Goal: Communication & Community: Answer question/provide support

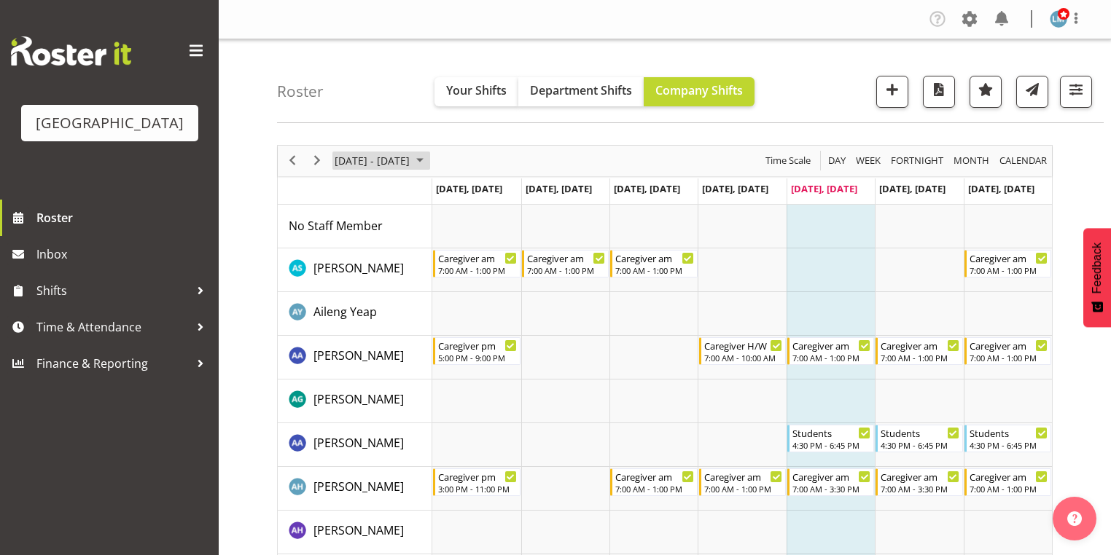
click at [428, 157] on span "October 2025" at bounding box center [419, 161] width 17 height 18
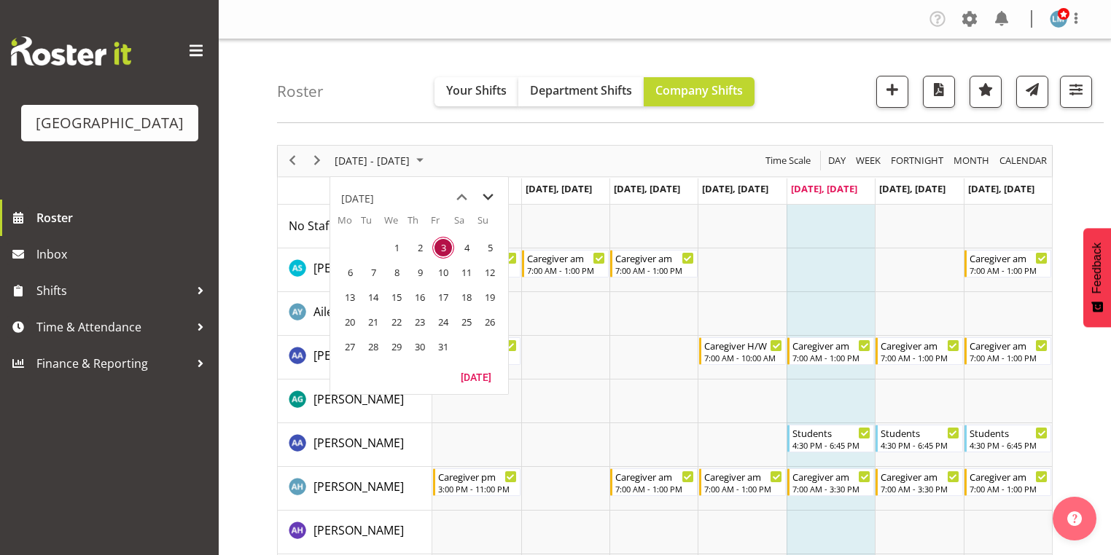
click at [484, 200] on span "next month" at bounding box center [488, 197] width 26 height 26
click at [347, 344] on span "29" at bounding box center [350, 347] width 22 height 22
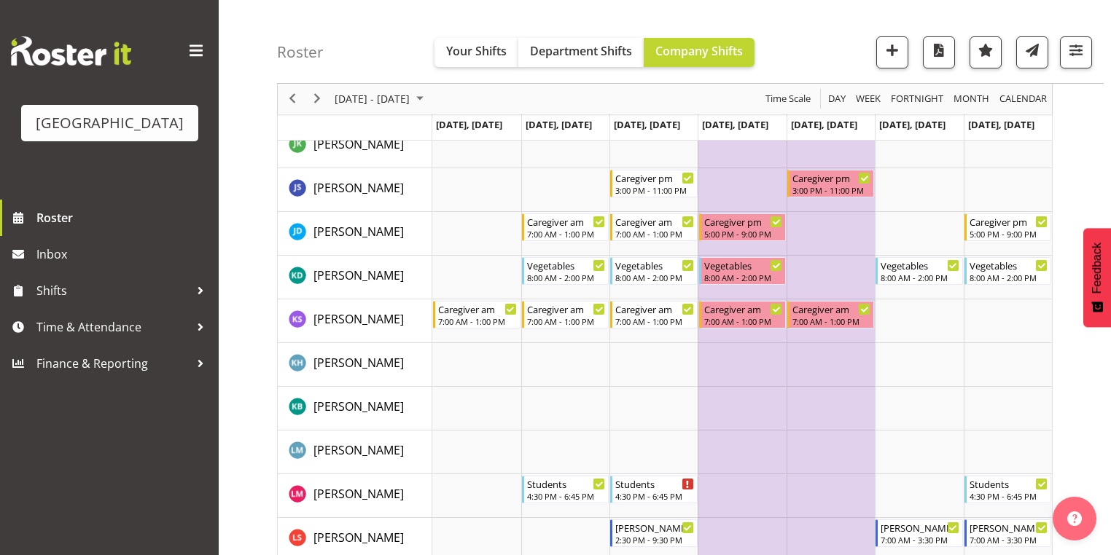
scroll to position [2857, 0]
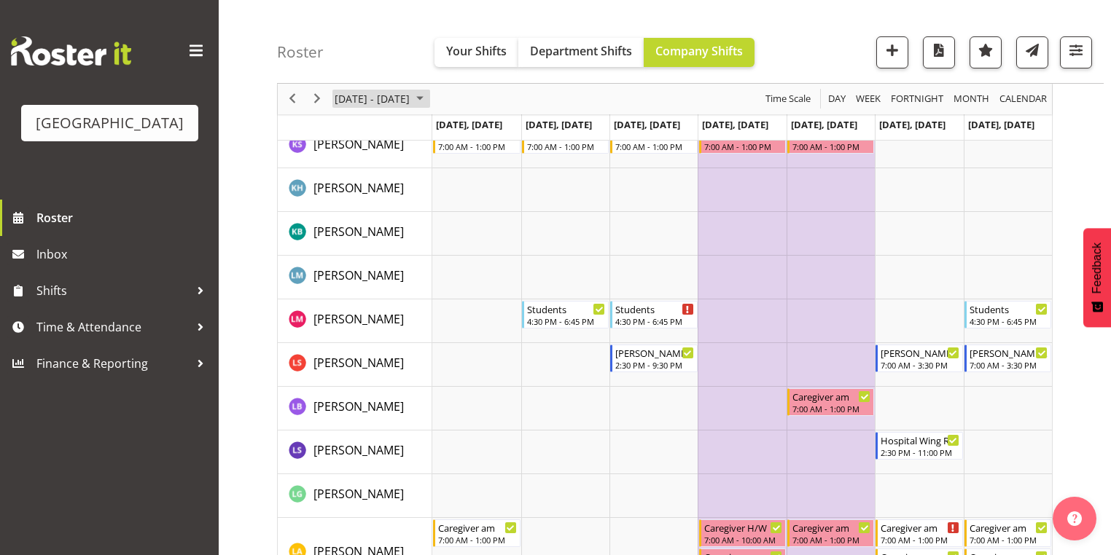
click at [428, 99] on span "December 2025" at bounding box center [419, 99] width 17 height 18
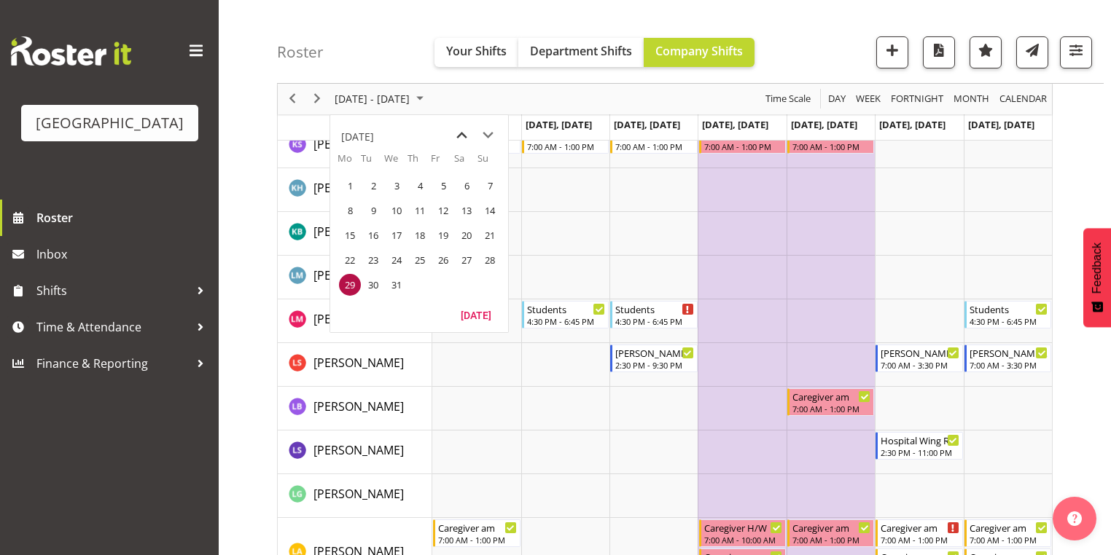
click at [461, 138] on span "previous month" at bounding box center [462, 135] width 26 height 26
click at [345, 257] on span "20" at bounding box center [350, 260] width 22 height 22
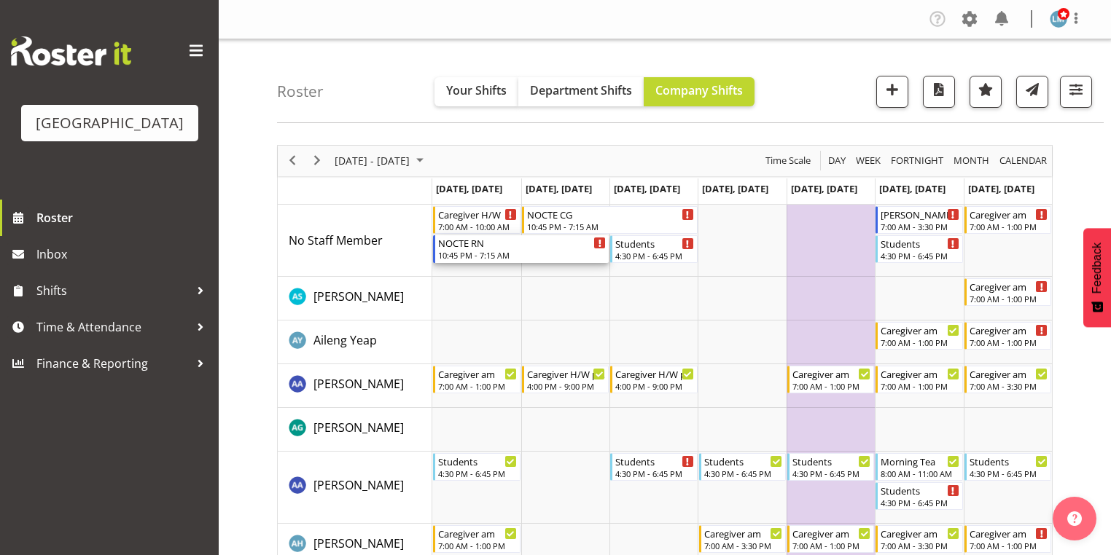
click at [463, 251] on div "10:45 PM - 7:15 AM" at bounding box center [522, 255] width 168 height 12
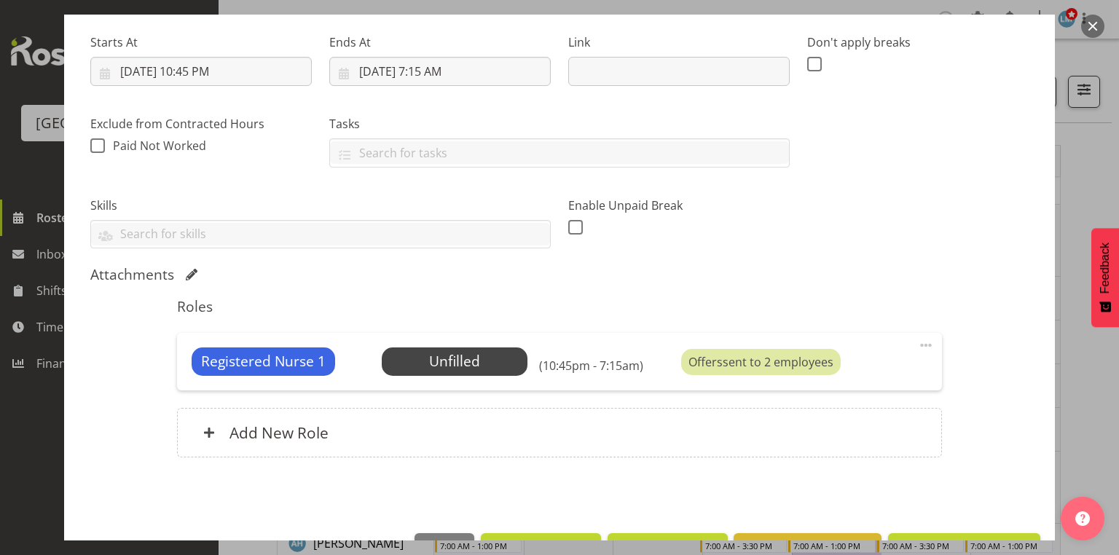
scroll to position [266, 0]
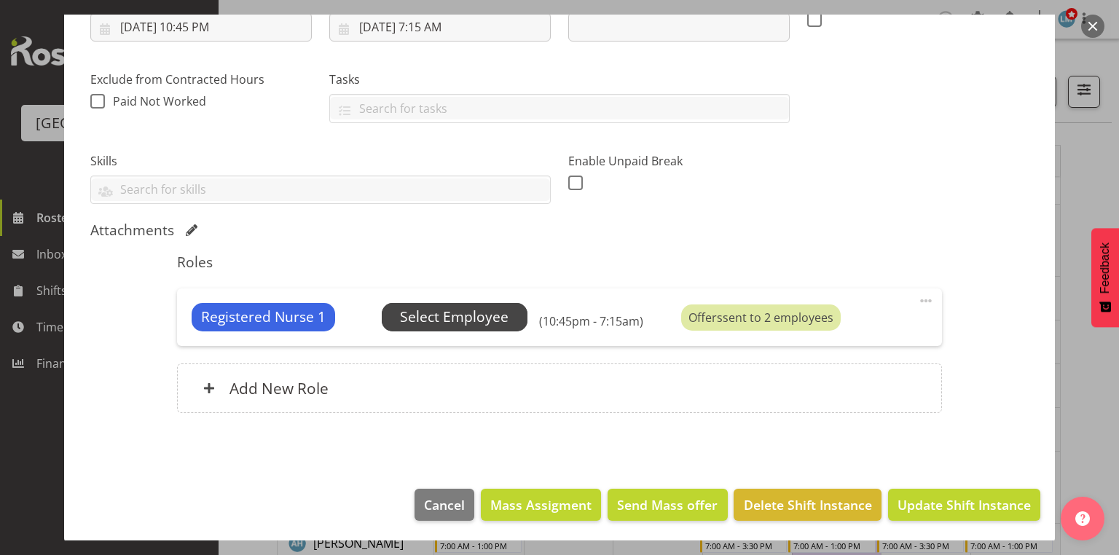
click at [469, 316] on span "Select Employee" at bounding box center [454, 317] width 109 height 21
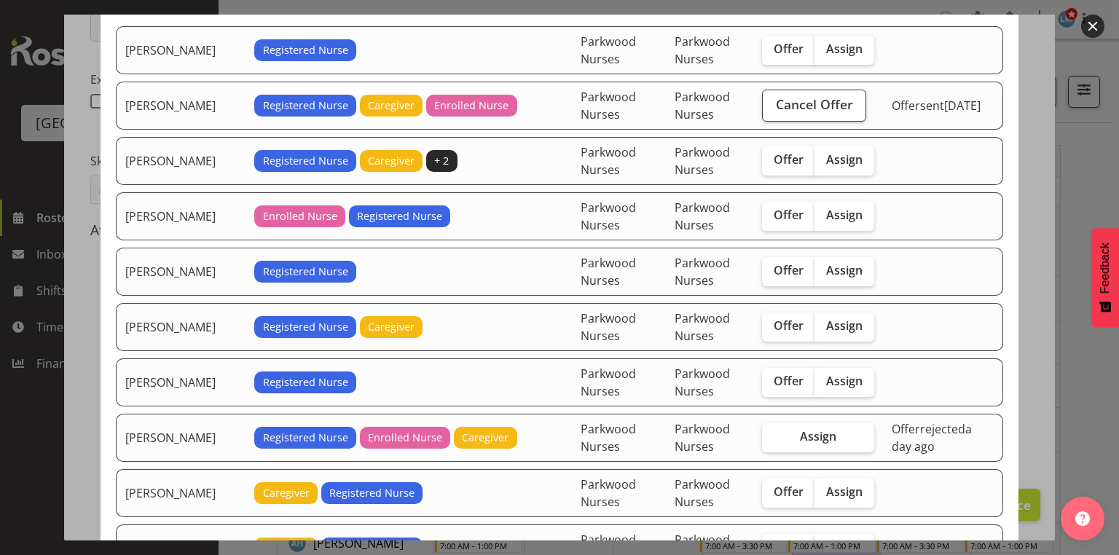
scroll to position [233, 0]
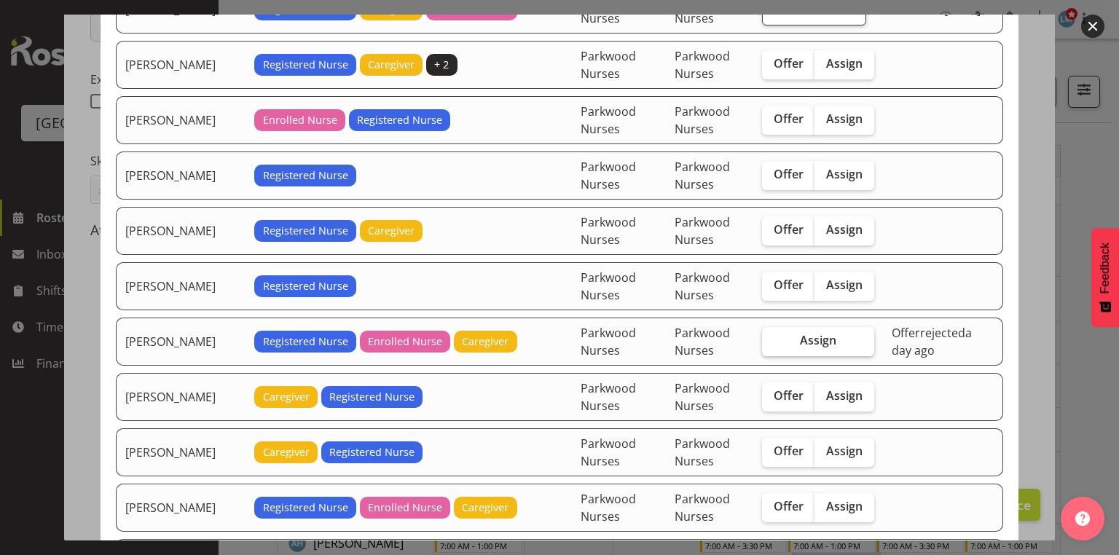
click at [816, 338] on span "Assign" at bounding box center [818, 340] width 36 height 15
click at [772, 338] on input "Assign" at bounding box center [766, 340] width 9 height 9
checkbox input "true"
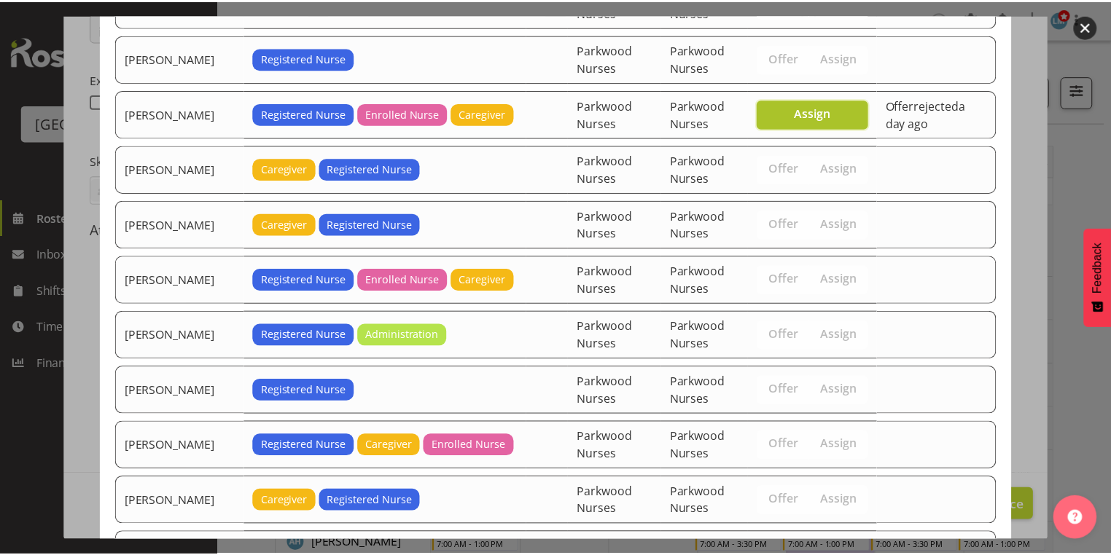
scroll to position [582, 0]
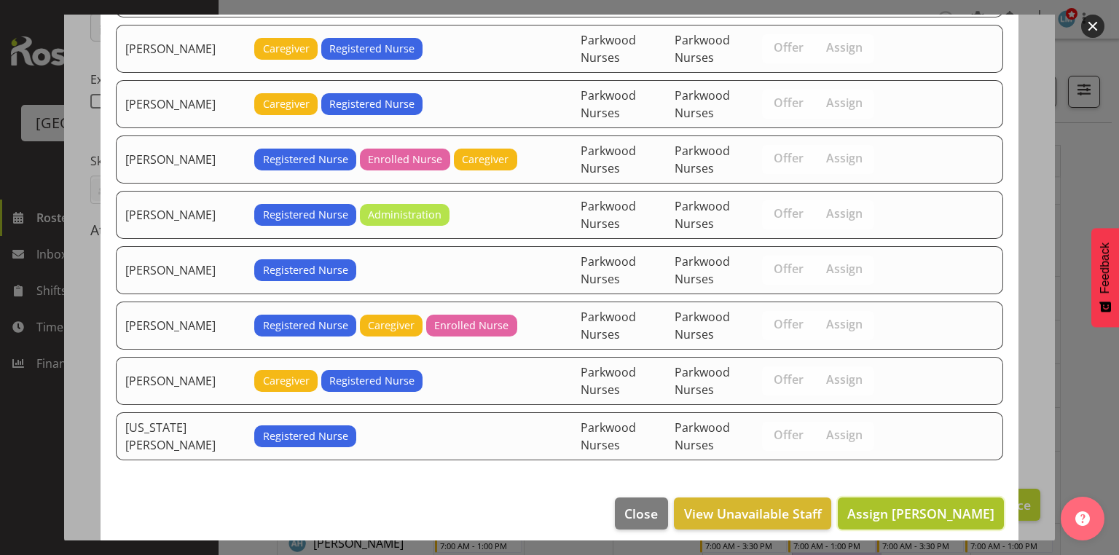
click at [924, 505] on span "Assign Linda Shearman" at bounding box center [920, 513] width 147 height 17
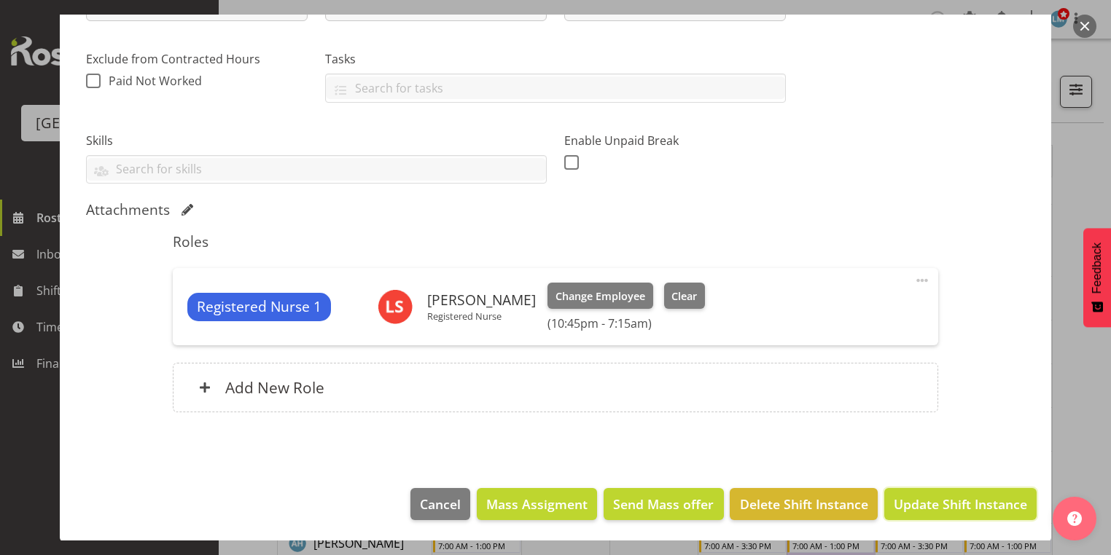
click at [924, 497] on span "Update Shift Instance" at bounding box center [959, 504] width 133 height 19
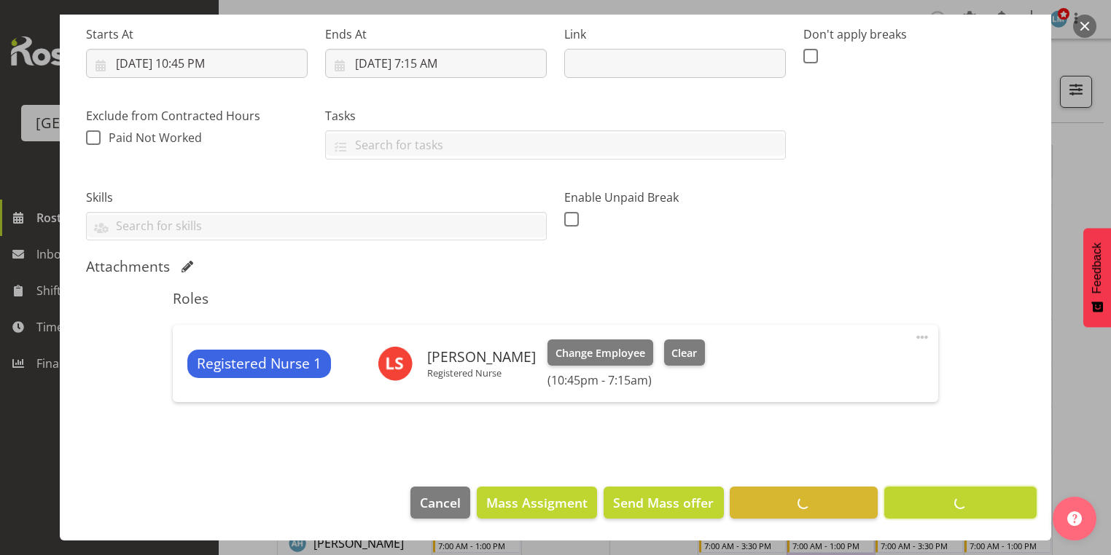
scroll to position [228, 0]
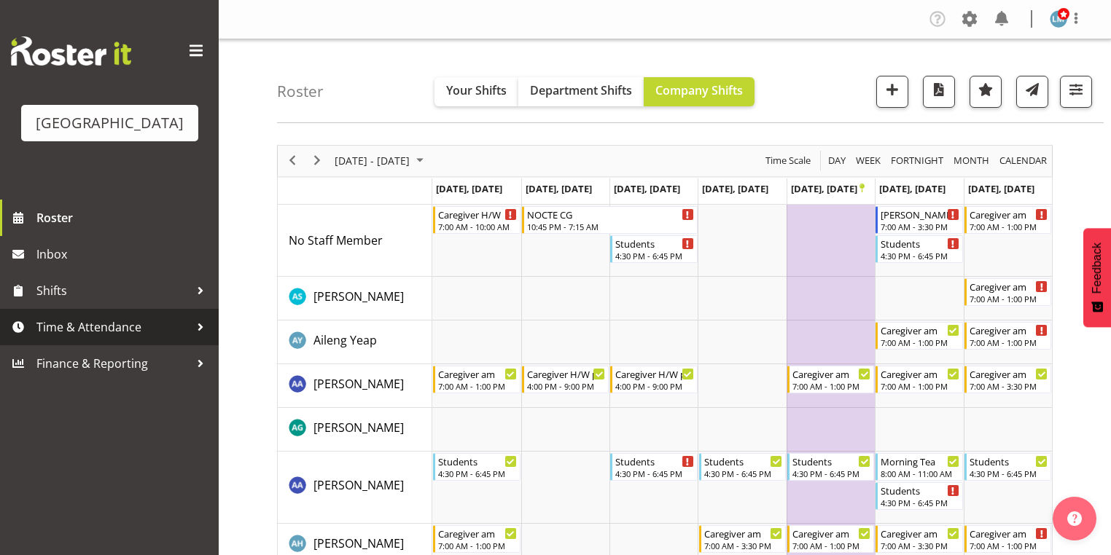
click at [194, 338] on div at bounding box center [200, 327] width 22 height 22
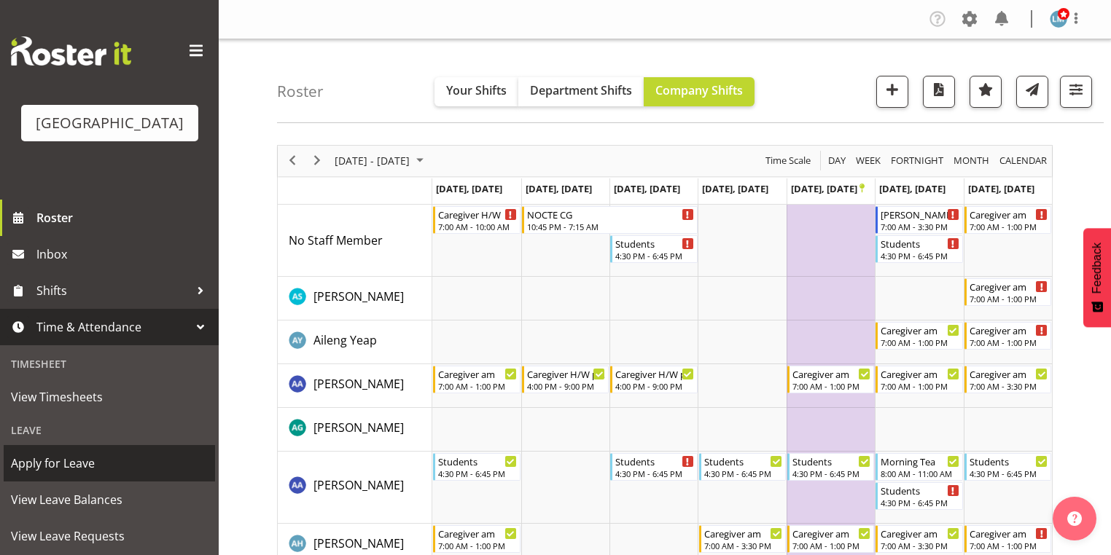
click at [105, 474] on span "Apply for Leave" at bounding box center [109, 464] width 197 height 22
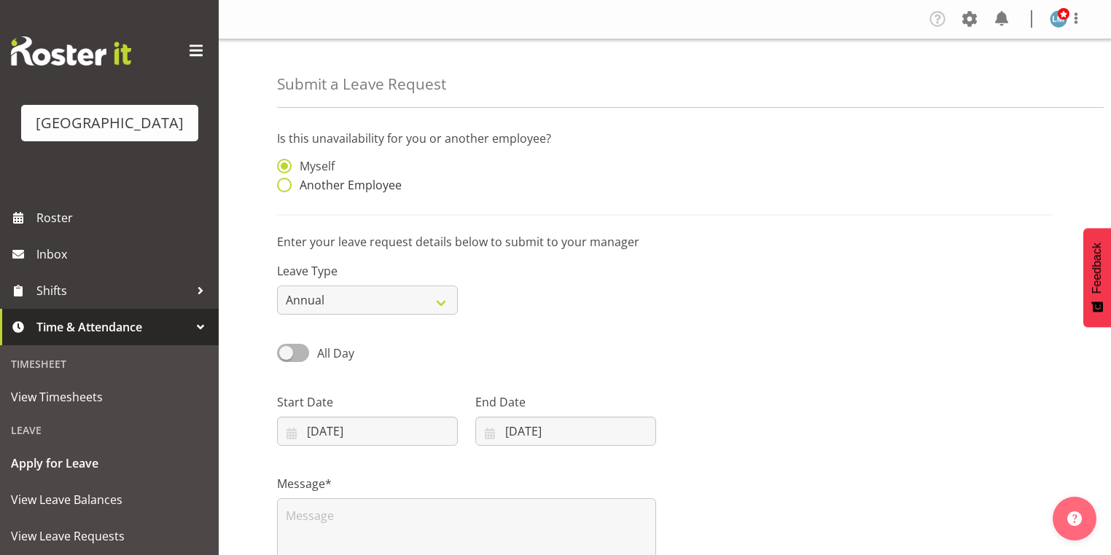
click at [289, 182] on span at bounding box center [284, 185] width 15 height 15
click at [286, 182] on input "Another Employee" at bounding box center [281, 185] width 9 height 9
radio input "true"
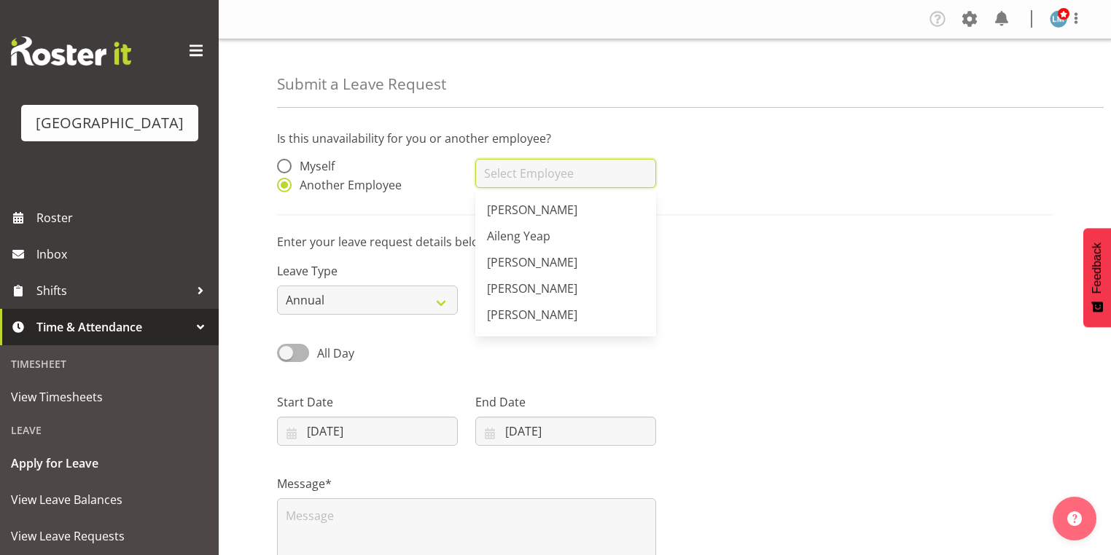
click at [527, 175] on input "text" at bounding box center [565, 173] width 181 height 29
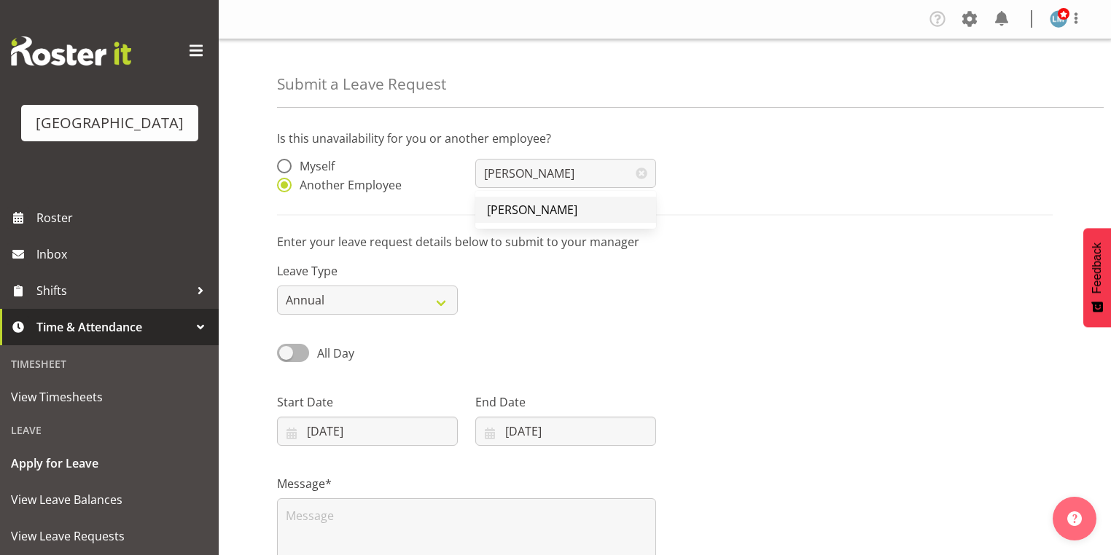
click at [547, 206] on span "Bobby Catapang" at bounding box center [532, 210] width 90 height 16
type input "Bobby Catapang"
click at [291, 437] on input "03/10/2025" at bounding box center [367, 431] width 181 height 29
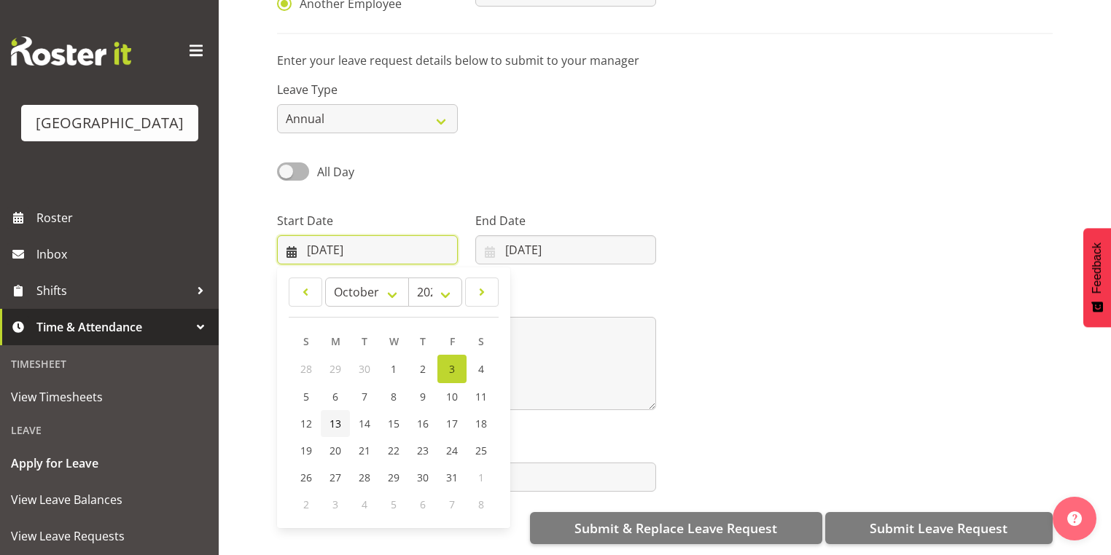
scroll to position [190, 0]
click at [309, 471] on span "26" at bounding box center [306, 478] width 12 height 14
type input "26/10/2025"
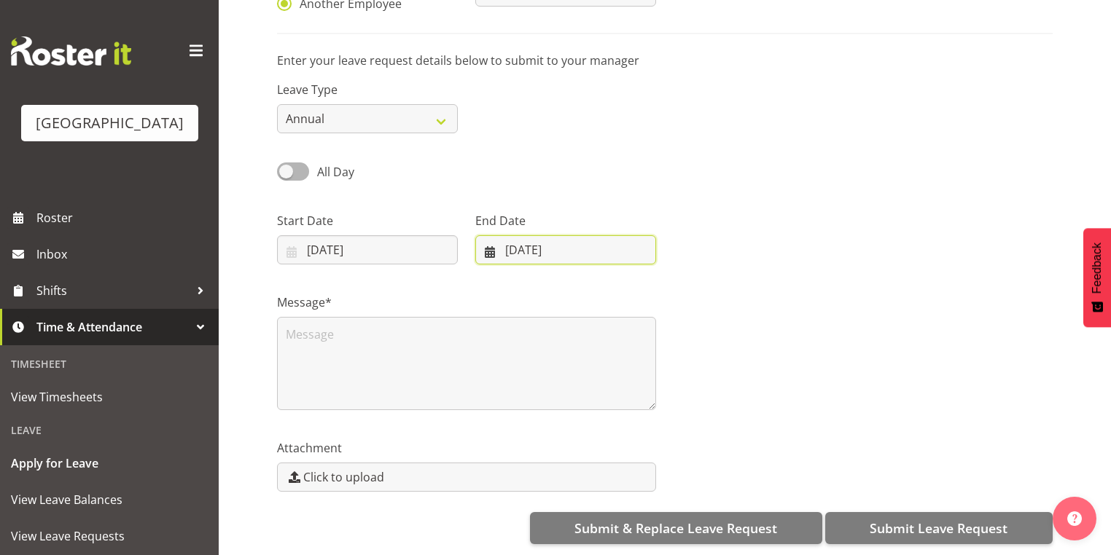
click at [488, 246] on input "03/10/2025" at bounding box center [565, 249] width 181 height 29
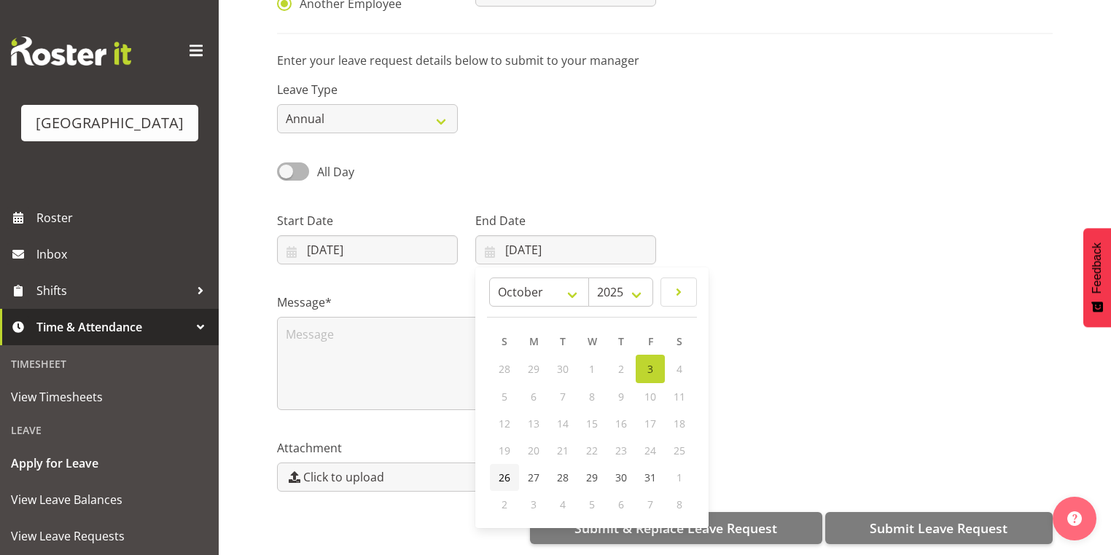
click at [503, 464] on link "26" at bounding box center [504, 477] width 29 height 27
type input "26/10/2025"
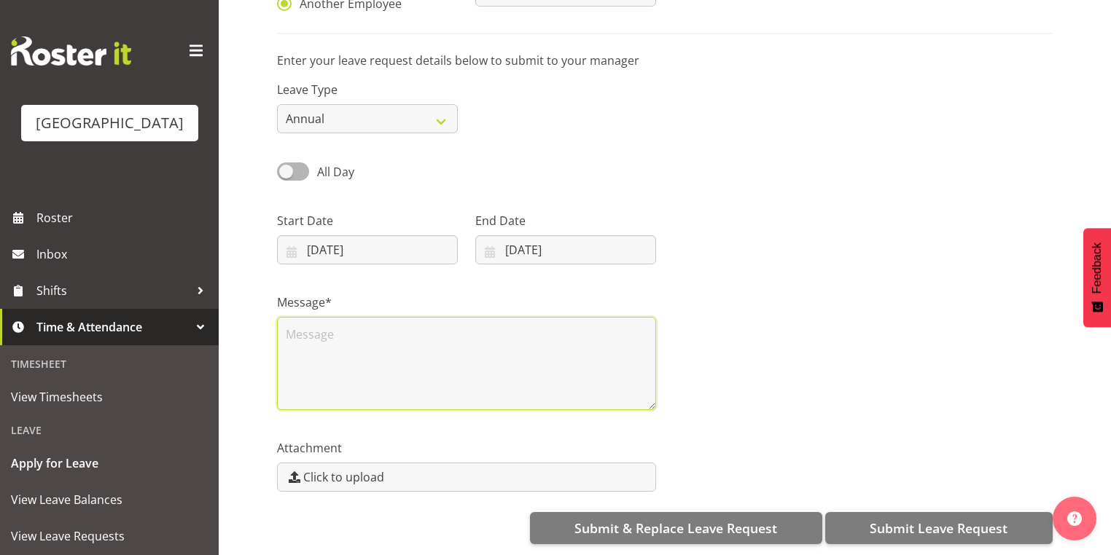
click at [385, 370] on textarea at bounding box center [466, 363] width 379 height 93
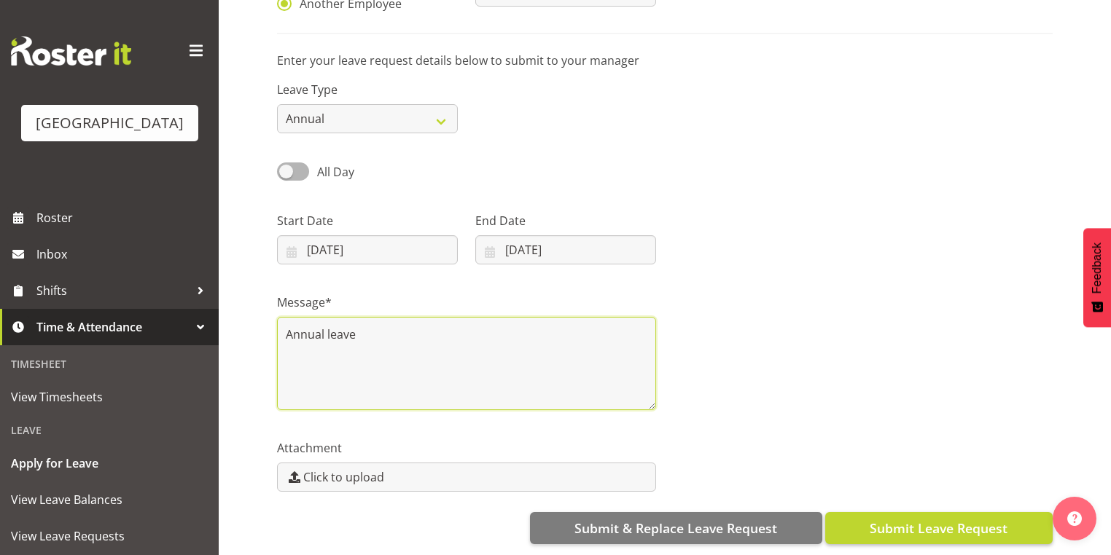
type textarea "Annual leave"
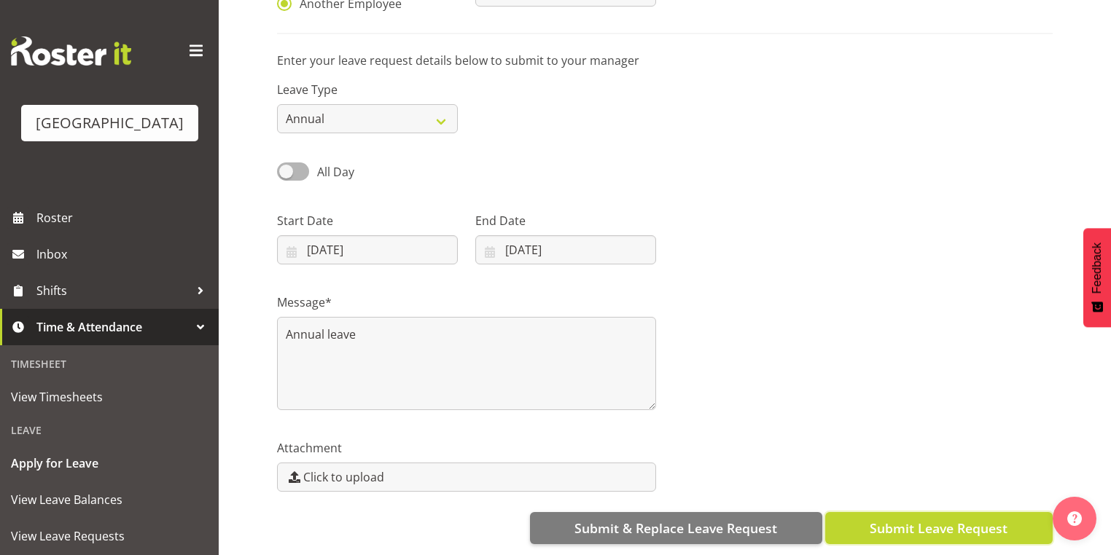
click at [938, 519] on span "Submit Leave Request" at bounding box center [938, 528] width 138 height 19
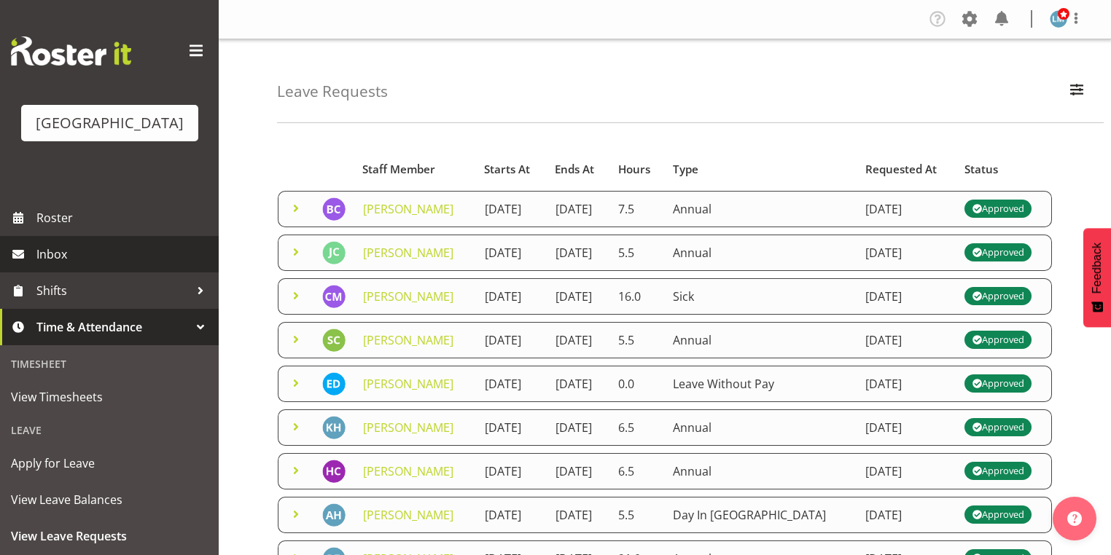
click at [59, 265] on span "Inbox" at bounding box center [123, 254] width 175 height 22
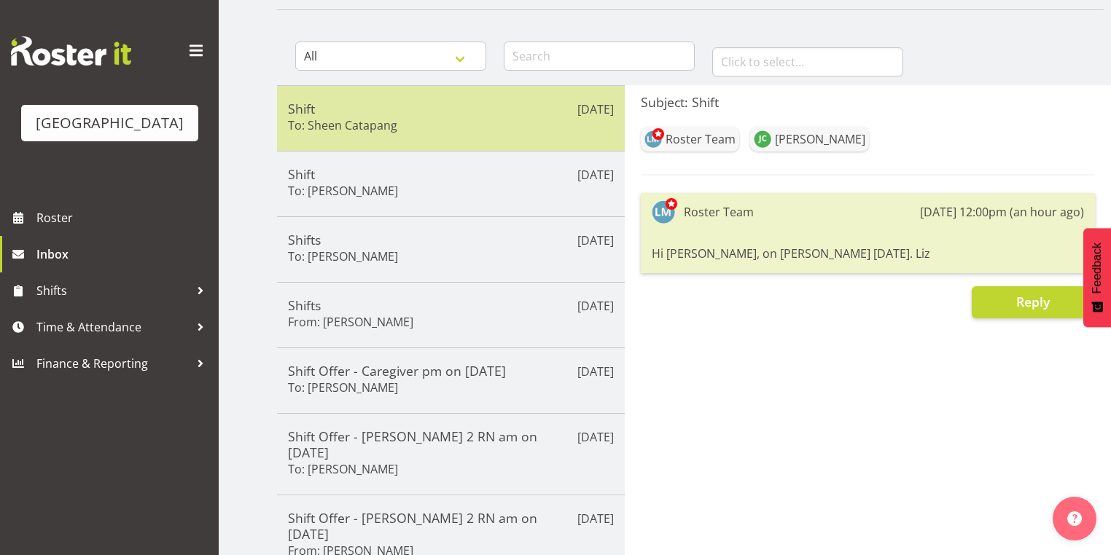
scroll to position [117, 0]
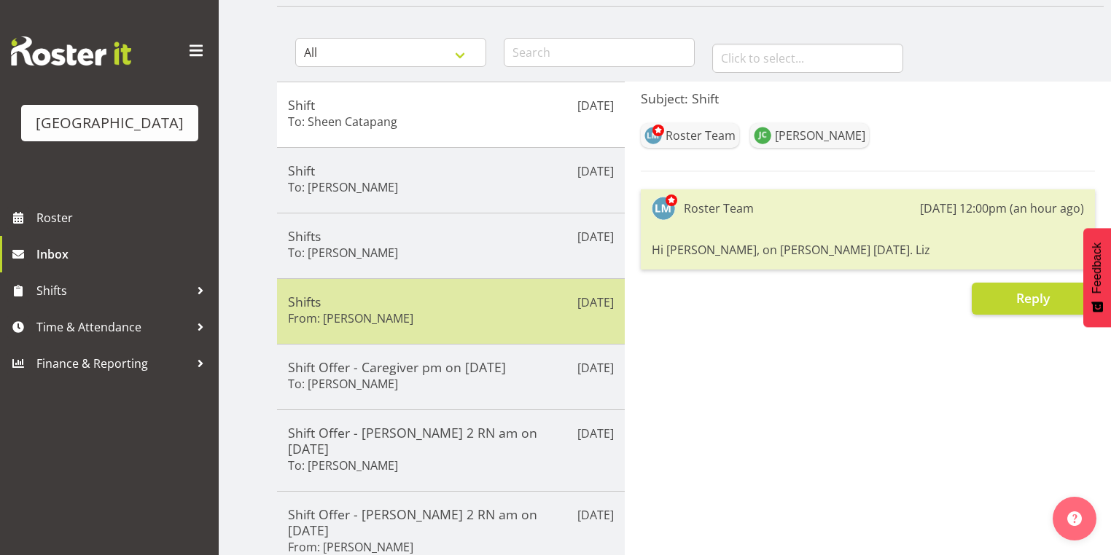
click at [481, 312] on div "Shifts From: [PERSON_NAME]" at bounding box center [451, 312] width 326 height 36
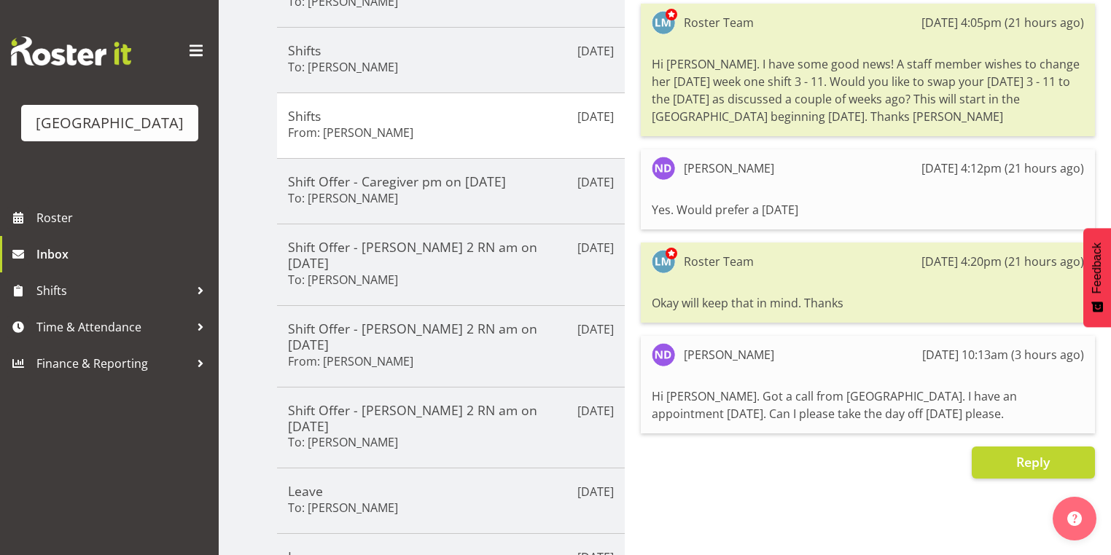
scroll to position [350, 0]
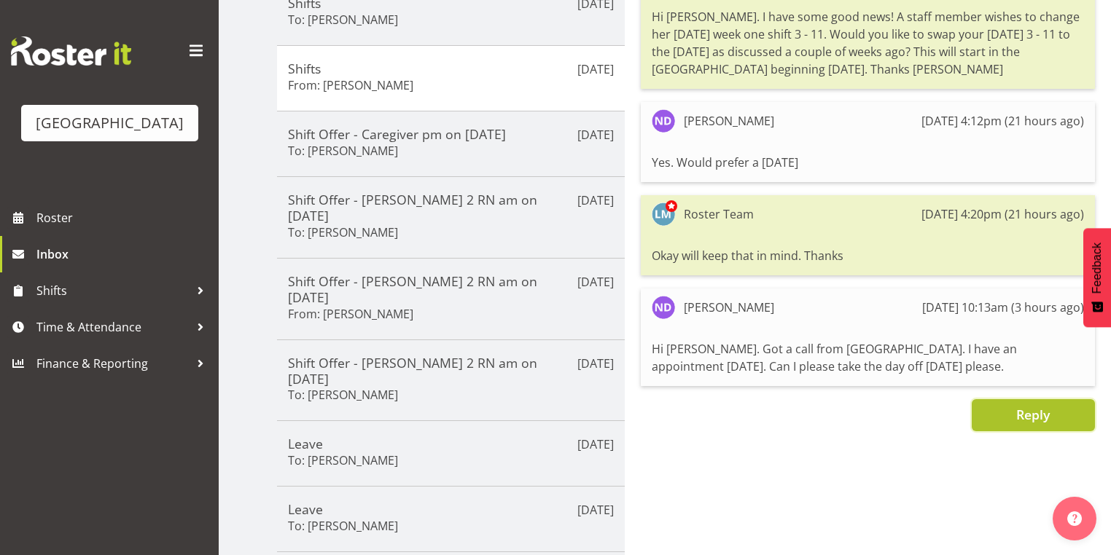
click at [1014, 412] on button "Reply" at bounding box center [1032, 415] width 123 height 32
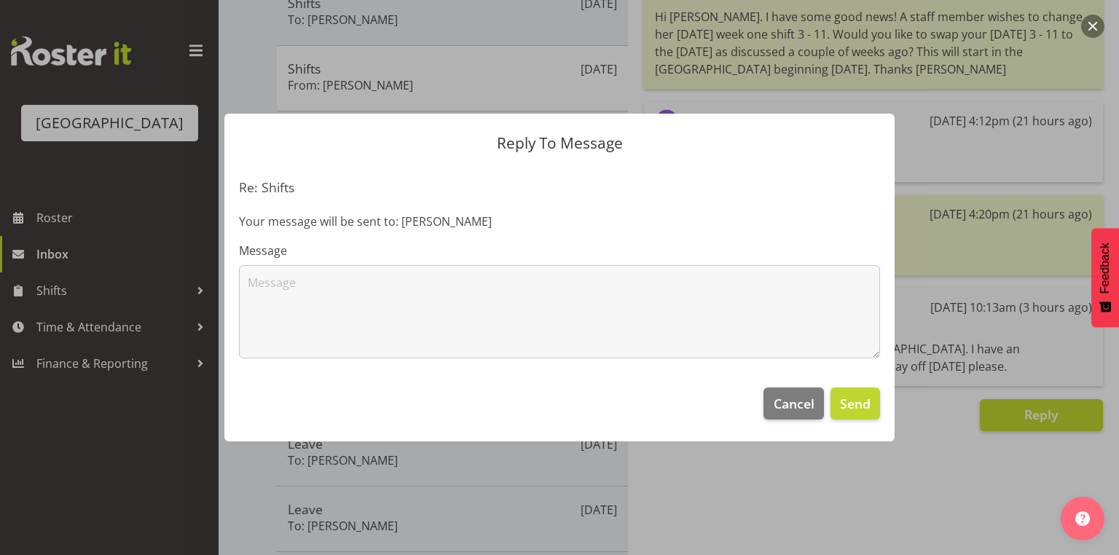
drag, startPoint x: 315, startPoint y: 261, endPoint x: 318, endPoint y: 270, distance: 9.9
click at [316, 262] on div "Message" at bounding box center [559, 300] width 641 height 117
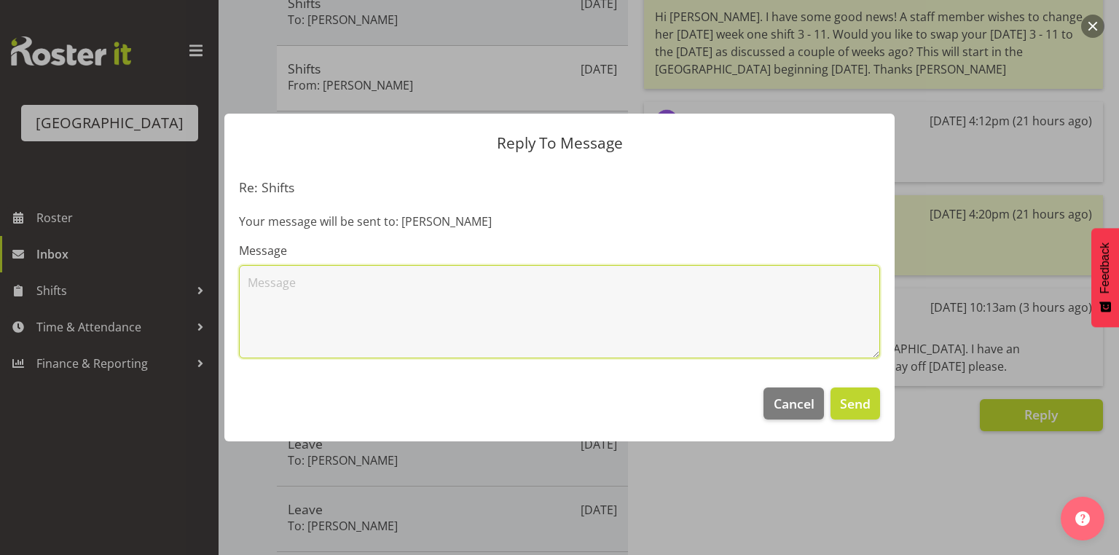
click at [324, 300] on textarea at bounding box center [559, 311] width 641 height 93
type textarea "Hi Nancy Okay will take you off. Take care Lesley"
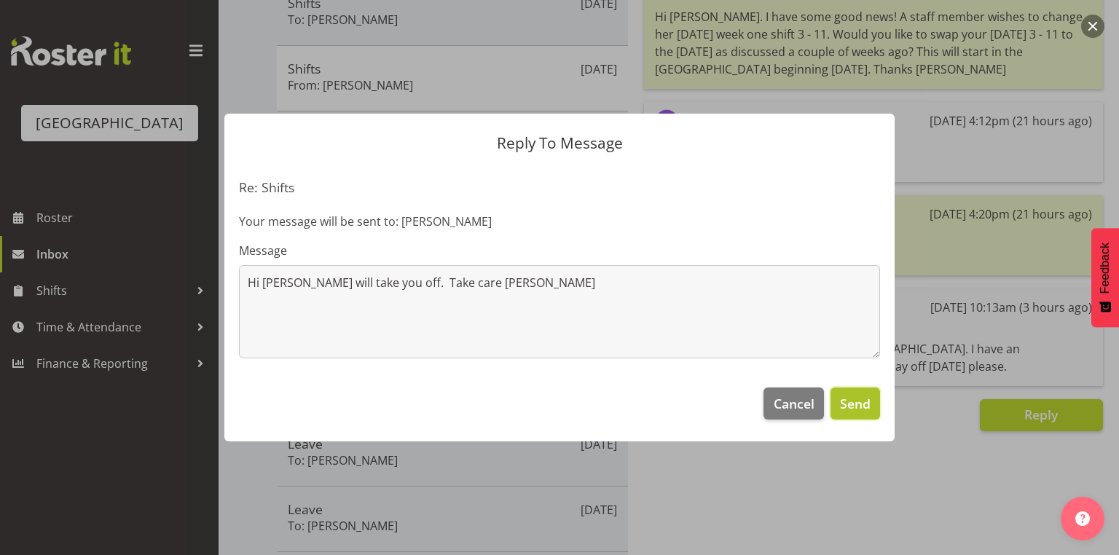
click at [856, 405] on span "Send" at bounding box center [855, 403] width 31 height 19
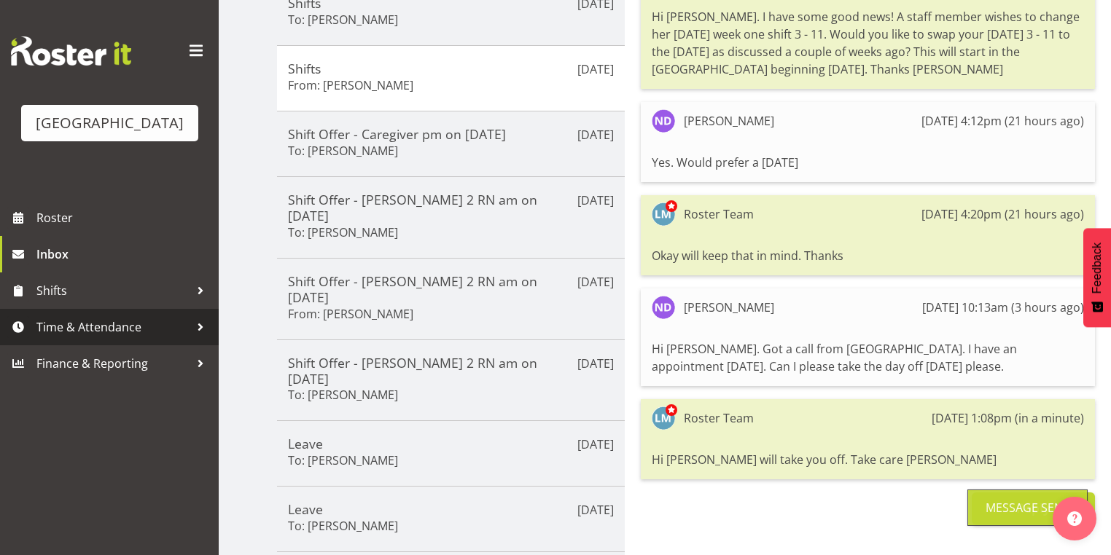
click at [201, 338] on div at bounding box center [200, 327] width 22 height 22
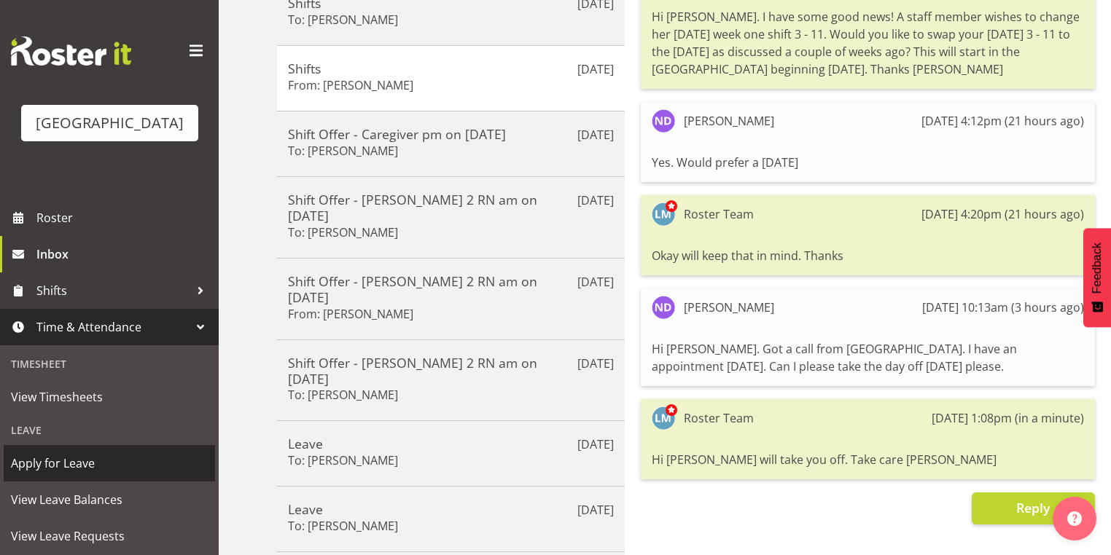
click at [104, 474] on span "Apply for Leave" at bounding box center [109, 464] width 197 height 22
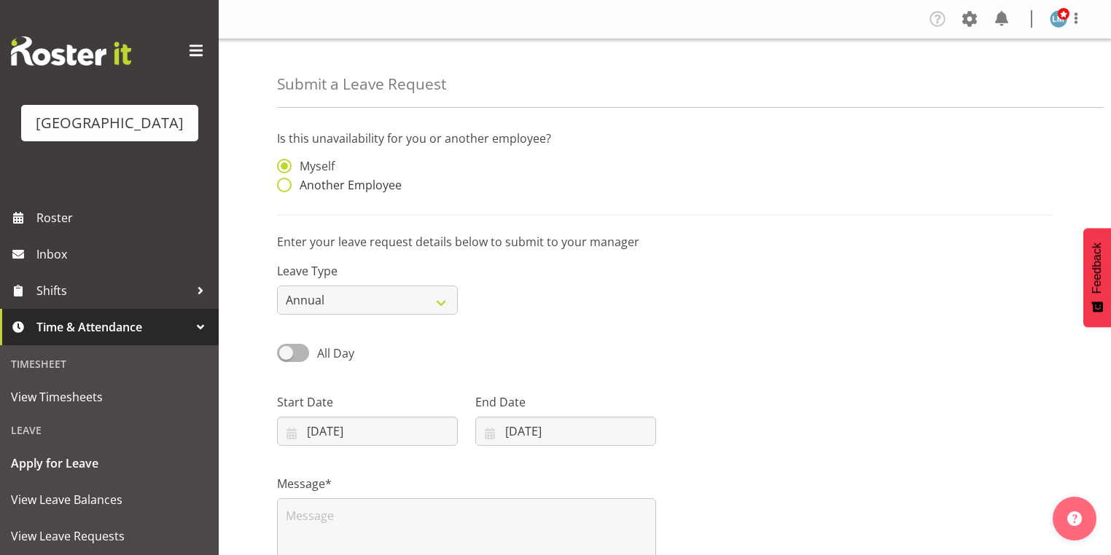
click at [283, 183] on span at bounding box center [284, 185] width 15 height 15
click at [283, 183] on input "Another Employee" at bounding box center [281, 185] width 9 height 9
radio input "true"
click at [516, 179] on input "text" at bounding box center [565, 173] width 181 height 29
click at [526, 209] on span "[PERSON_NAME]" at bounding box center [532, 210] width 90 height 16
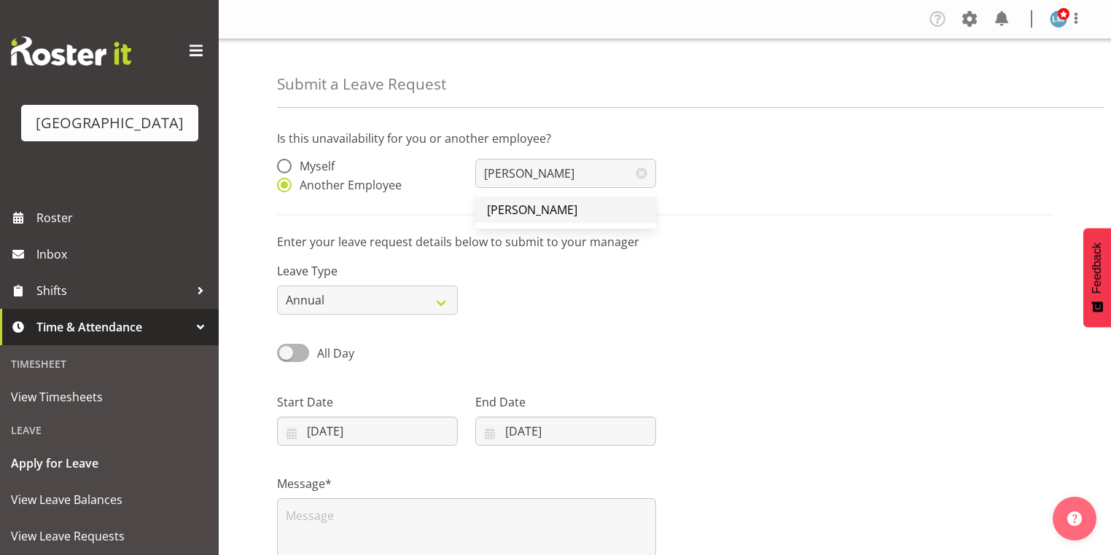
type input "[PERSON_NAME]"
click at [438, 304] on select "Annual Sick Leave Without Pay Bereavement Domestic Violence Parental Jury Servi…" at bounding box center [367, 300] width 181 height 29
select select "Sick"
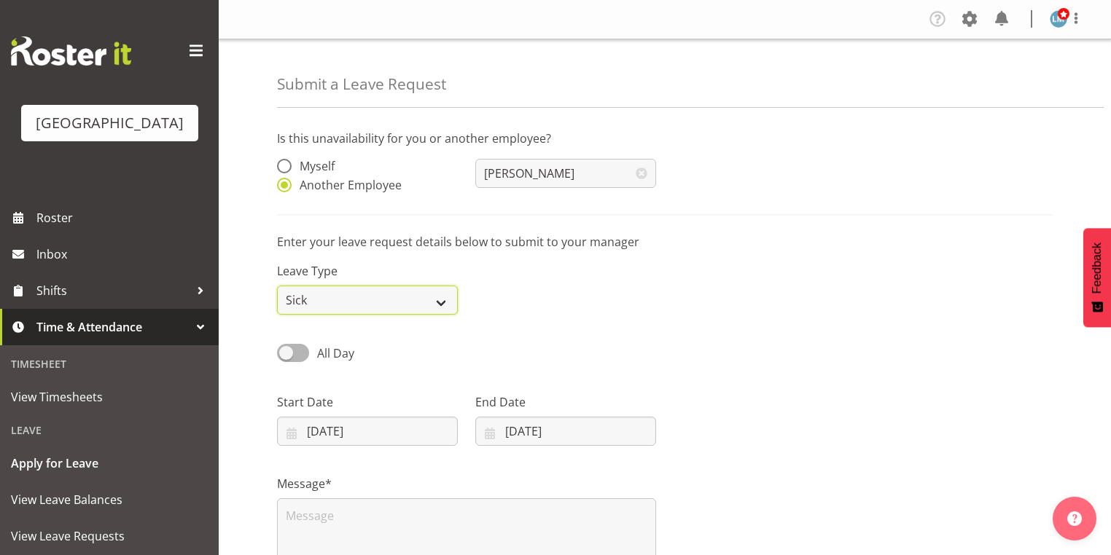
click at [277, 286] on select "Annual Sick Leave Without Pay Bereavement Domestic Violence Parental Jury Servi…" at bounding box center [367, 300] width 181 height 29
click at [286, 435] on input "03/10/2025" at bounding box center [367, 431] width 181 height 29
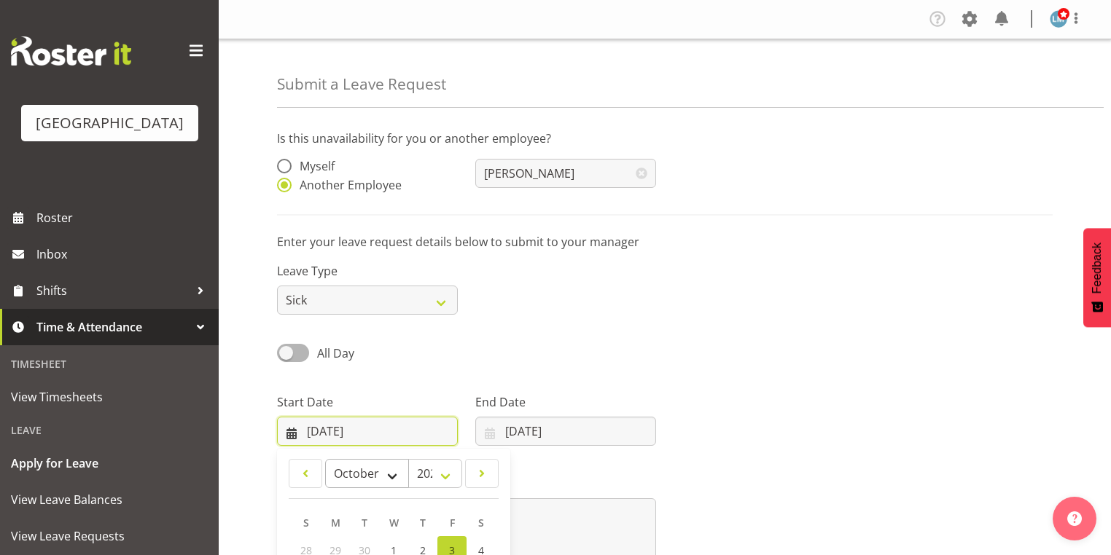
scroll to position [175, 0]
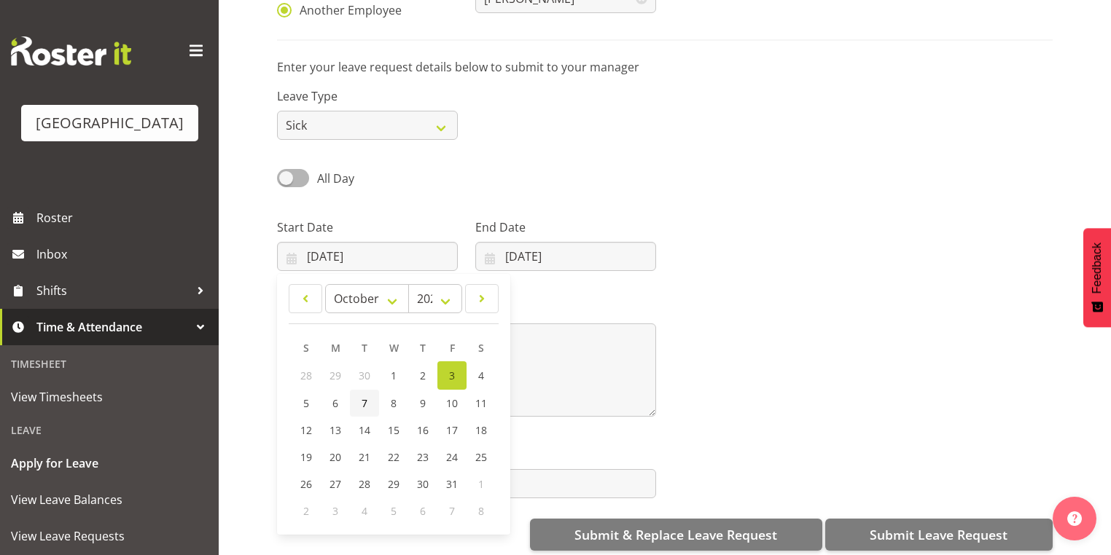
click at [361, 404] on span "7" at bounding box center [364, 403] width 6 height 14
type input "07/10/2025"
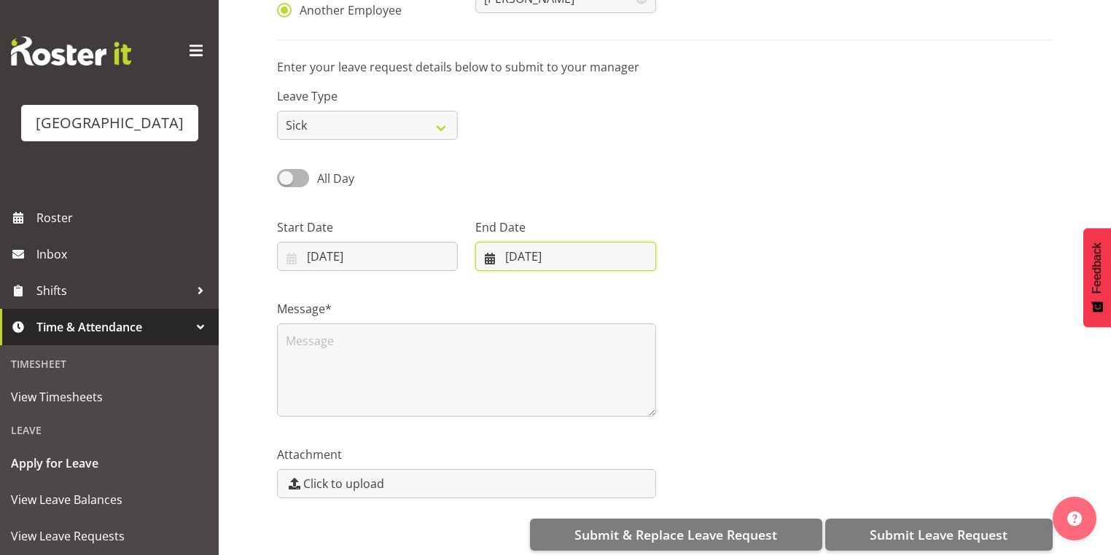
click at [490, 258] on input "03/10/2025" at bounding box center [565, 256] width 181 height 29
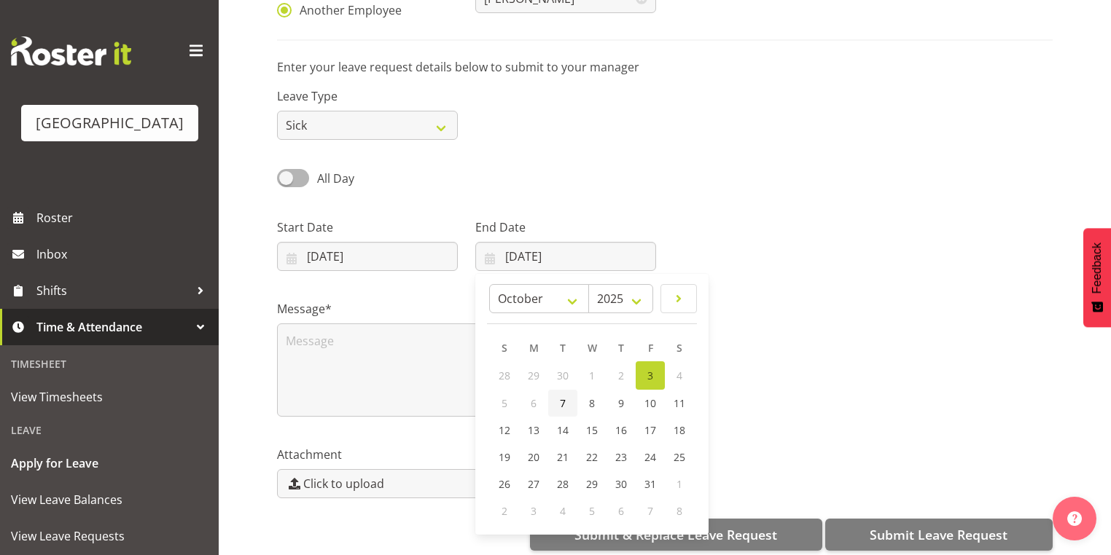
click at [565, 399] on link "7" at bounding box center [562, 403] width 29 height 27
type input "07/10/2025"
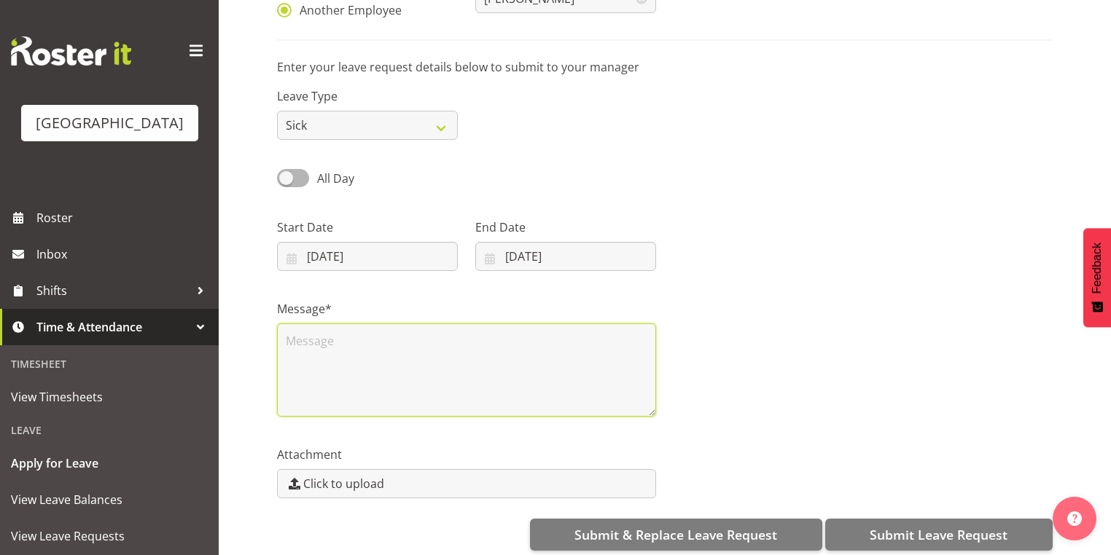
click at [367, 350] on textarea at bounding box center [466, 370] width 379 height 93
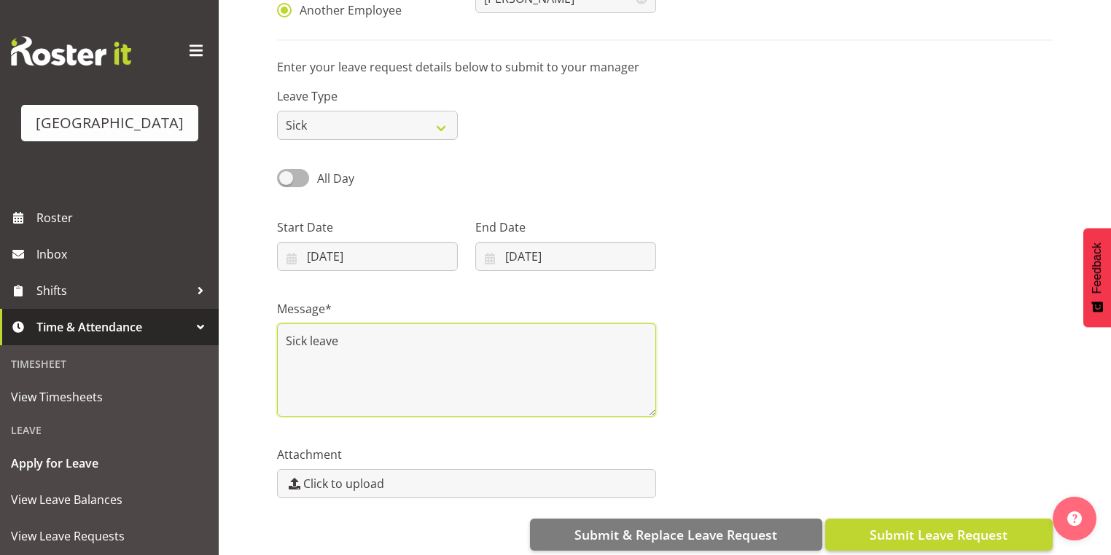
type textarea "Sick leave"
click at [933, 533] on span "Submit Leave Request" at bounding box center [938, 534] width 138 height 19
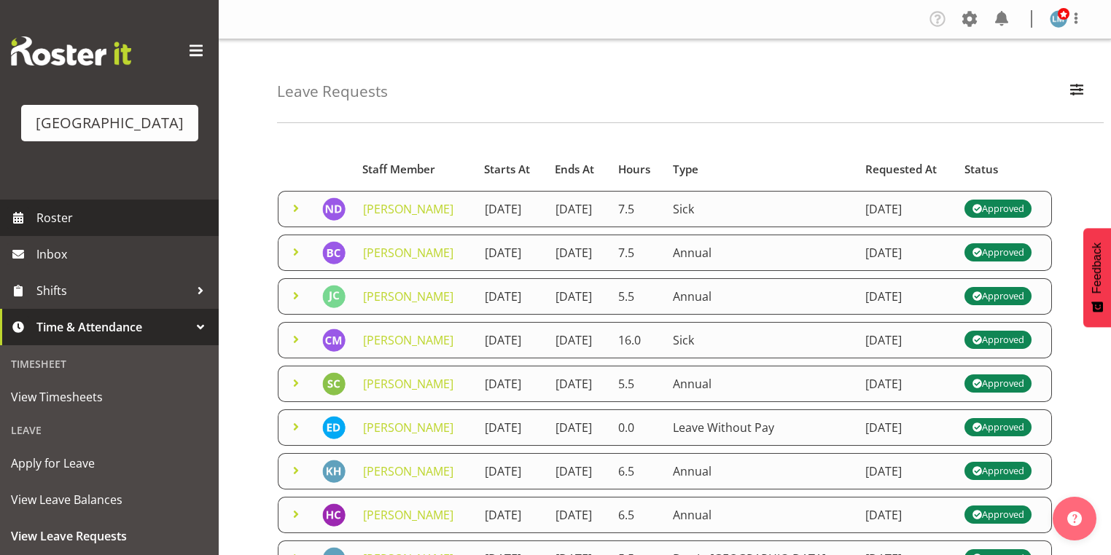
click at [65, 229] on span "Roster" at bounding box center [123, 218] width 175 height 22
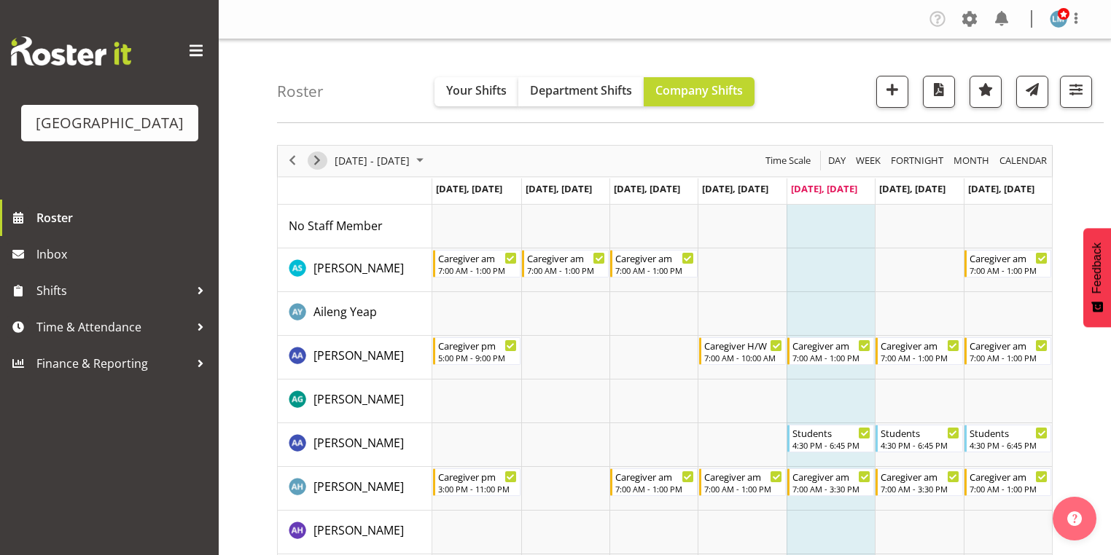
click at [323, 157] on span "Next" at bounding box center [316, 161] width 17 height 18
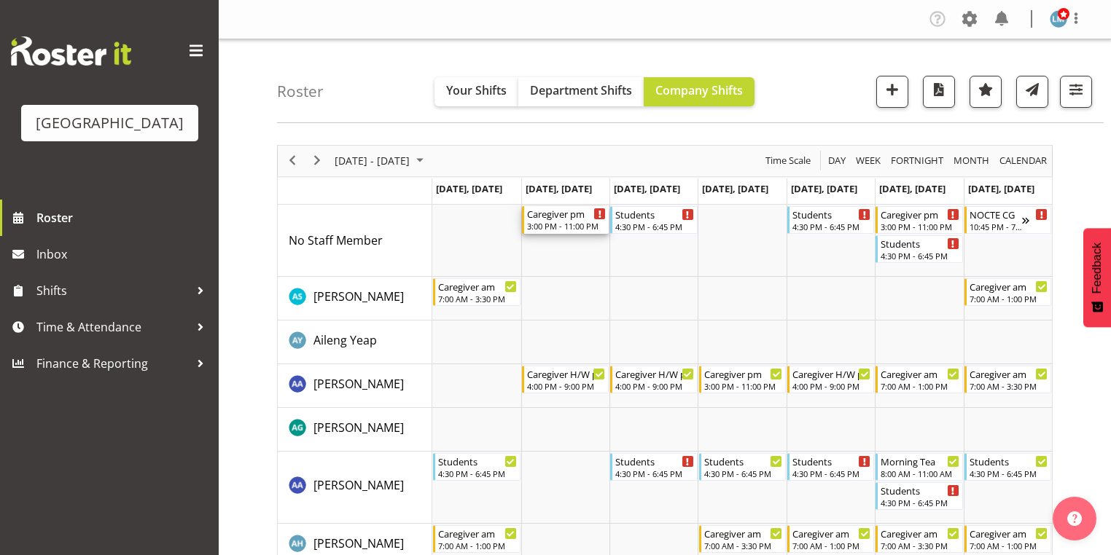
click at [555, 220] on div "Caregiver pm 3:00 PM - 11:00 PM" at bounding box center [566, 220] width 79 height 28
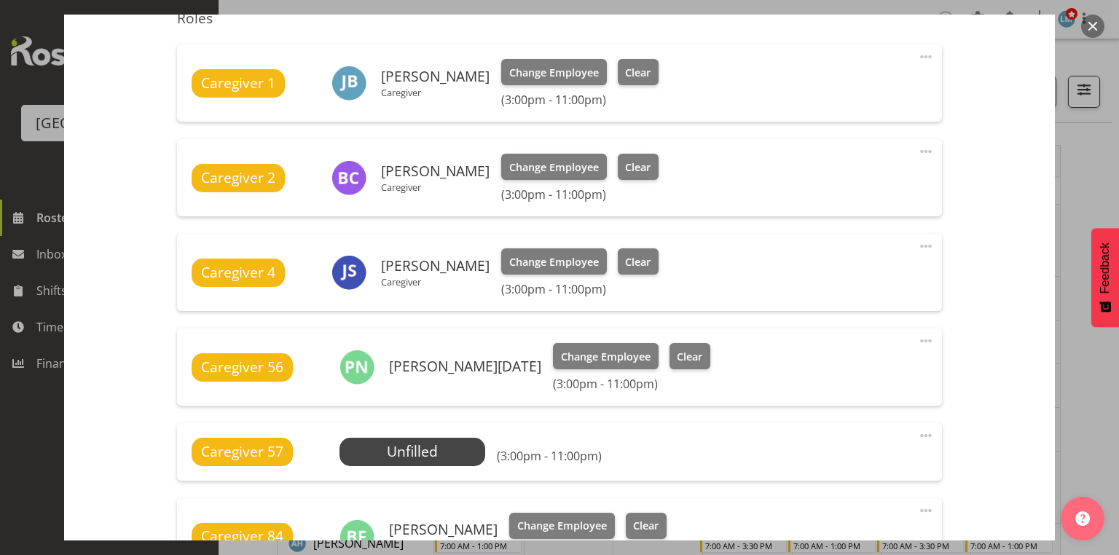
scroll to position [525, 0]
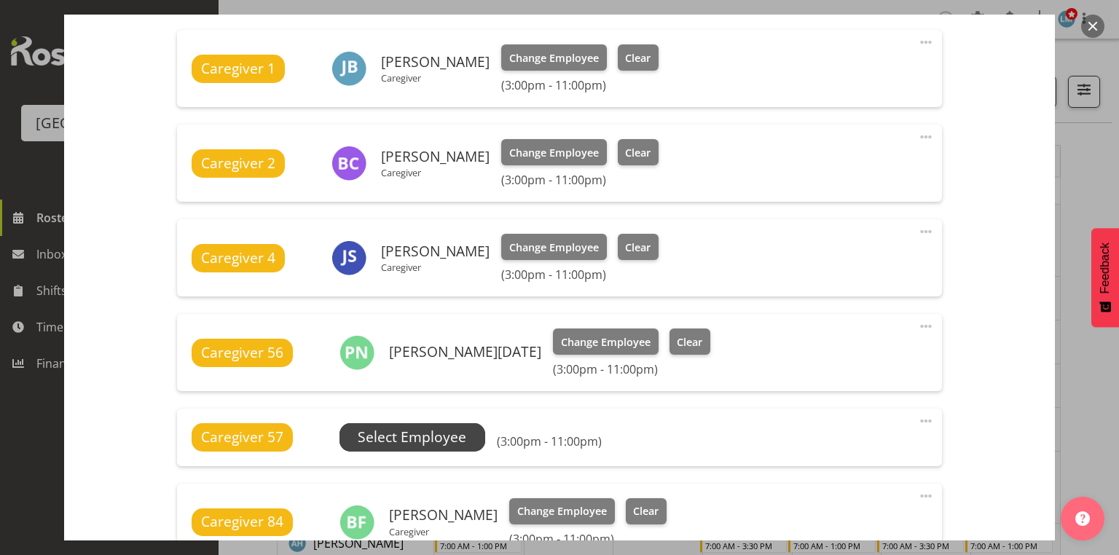
click at [426, 430] on span "Select Employee" at bounding box center [412, 437] width 109 height 21
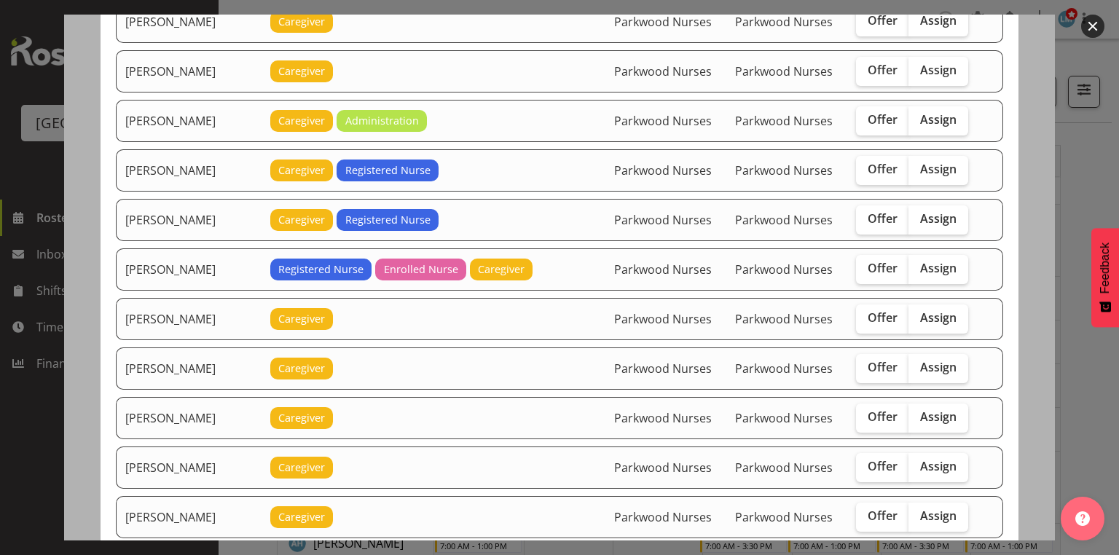
scroll to position [1166, 0]
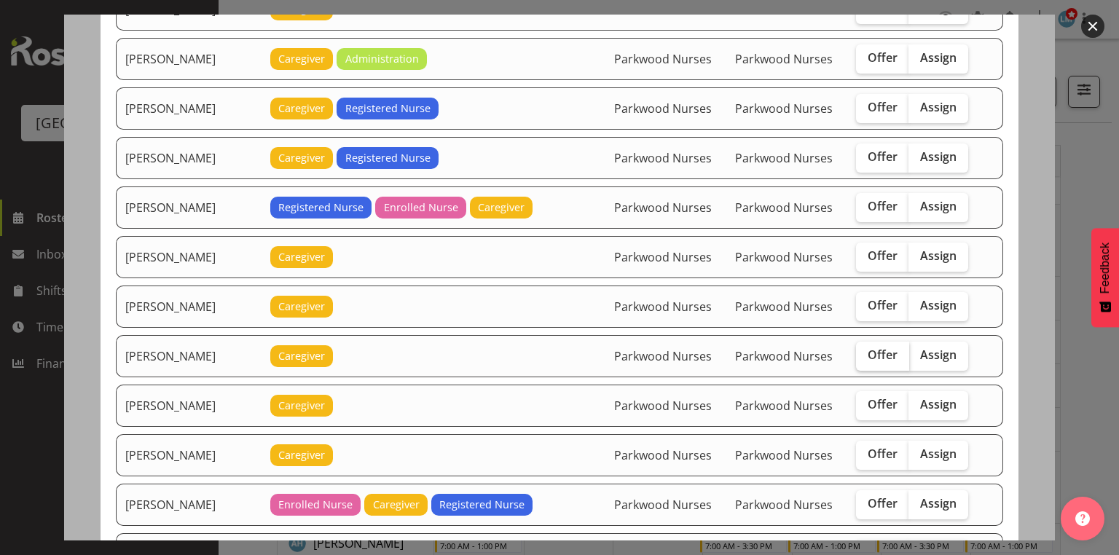
click at [881, 348] on span "Offer" at bounding box center [883, 355] width 30 height 15
click at [866, 351] on input "Offer" at bounding box center [860, 355] width 9 height 9
checkbox input "true"
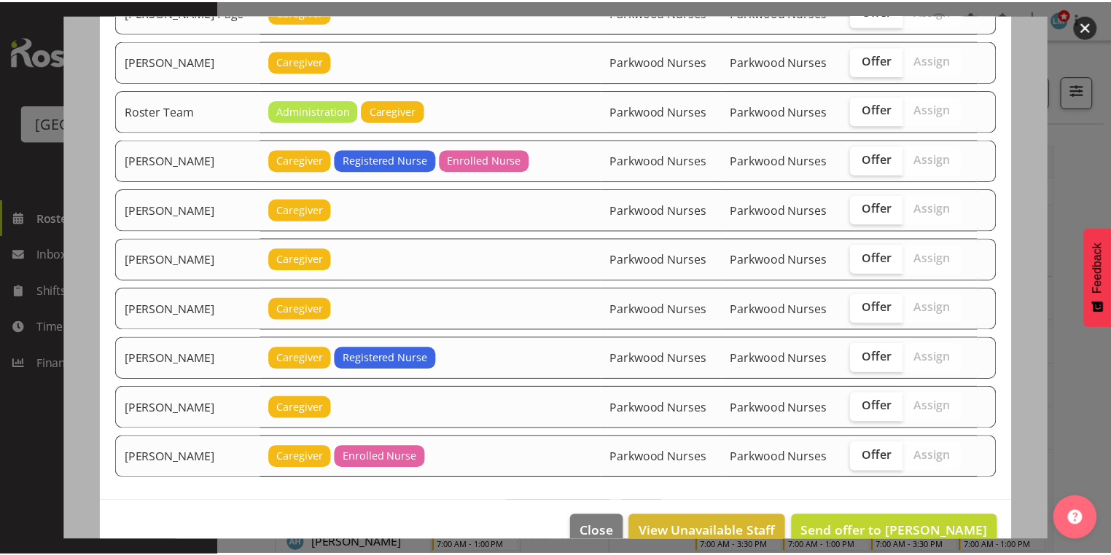
scroll to position [1909, 0]
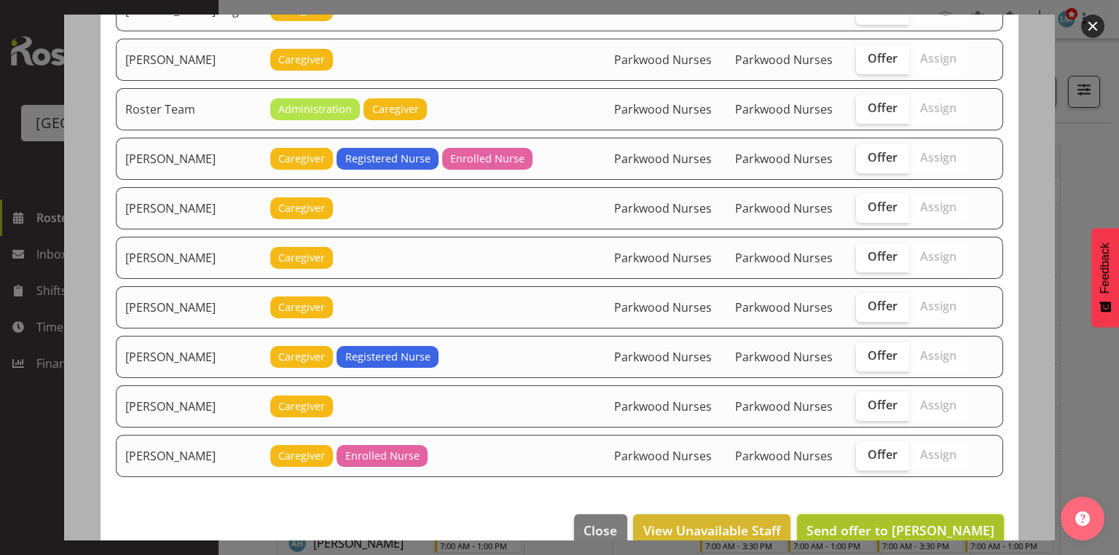
click at [901, 522] on span "Send offer to Mandy Robertson" at bounding box center [901, 530] width 188 height 17
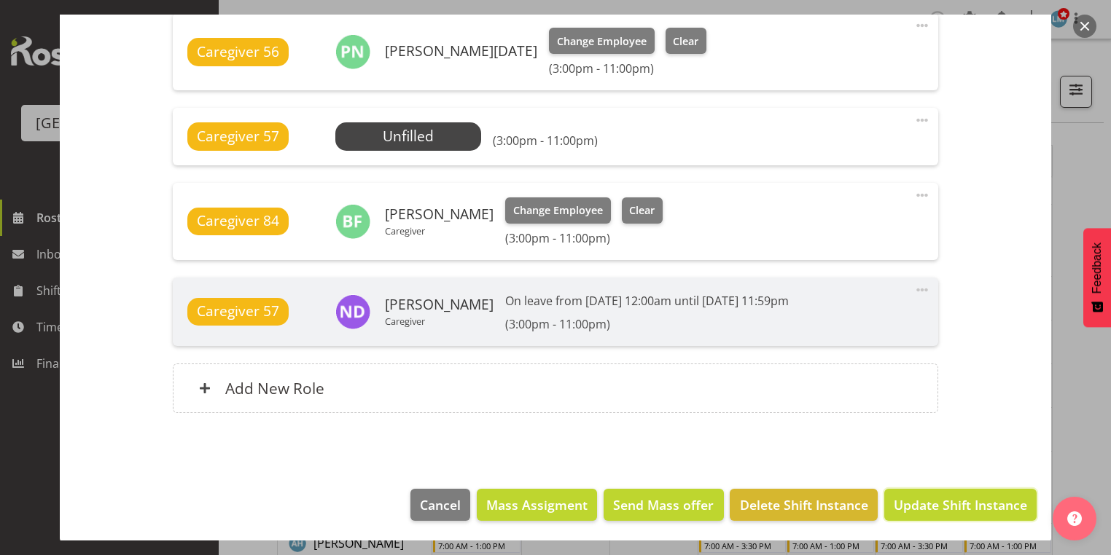
click at [901, 504] on span "Update Shift Instance" at bounding box center [959, 505] width 133 height 19
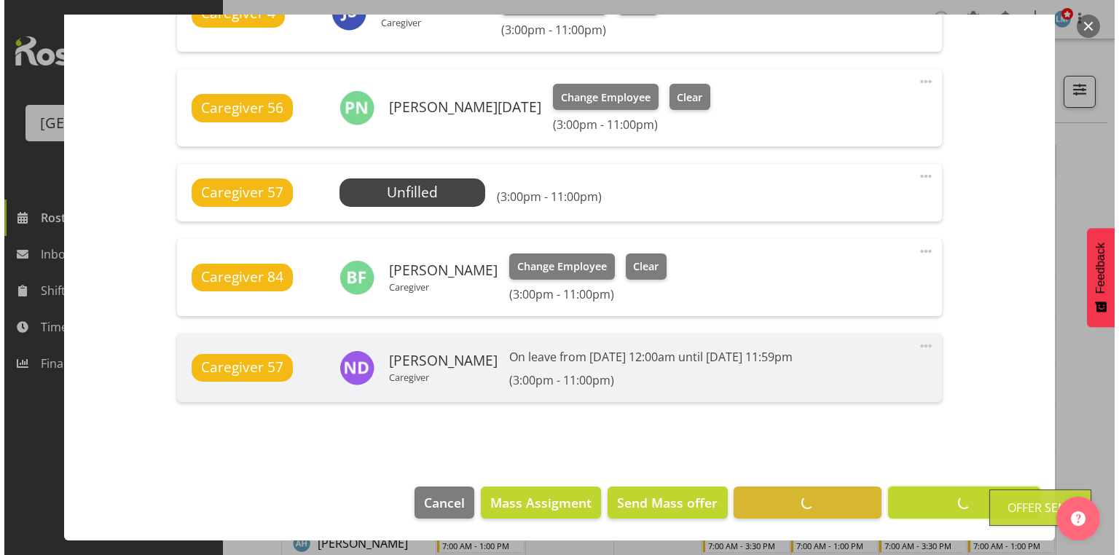
scroll to position [768, 0]
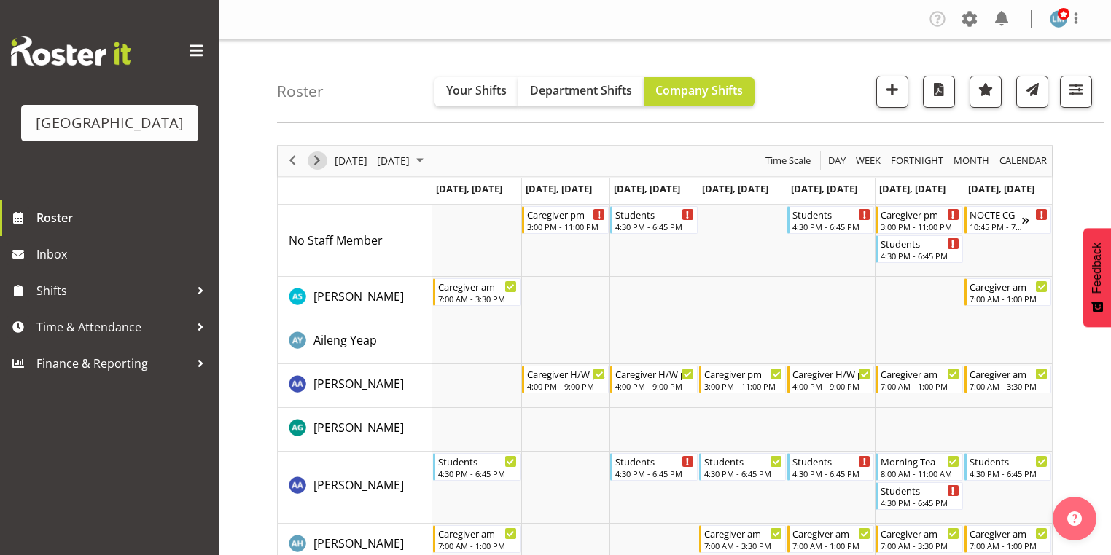
click at [321, 157] on span "Next" at bounding box center [316, 161] width 17 height 18
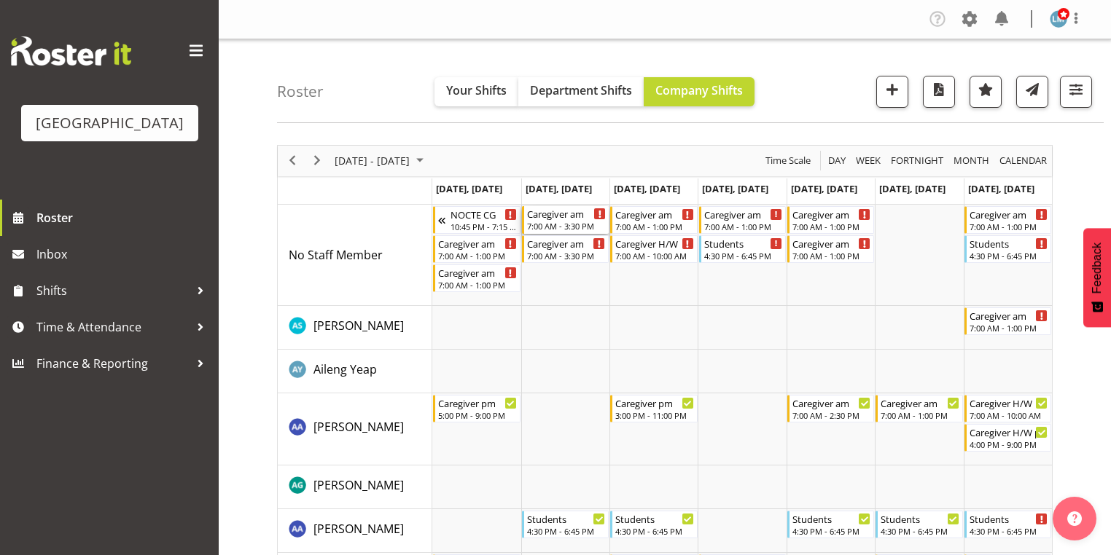
click at [563, 222] on div "7:00 AM - 3:30 PM" at bounding box center [566, 226] width 79 height 12
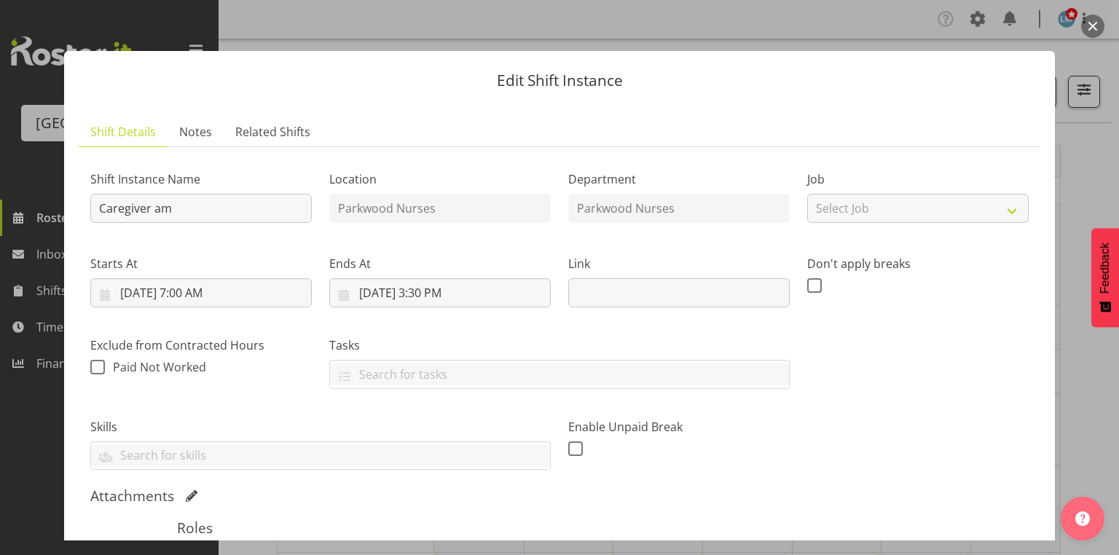
scroll to position [233, 0]
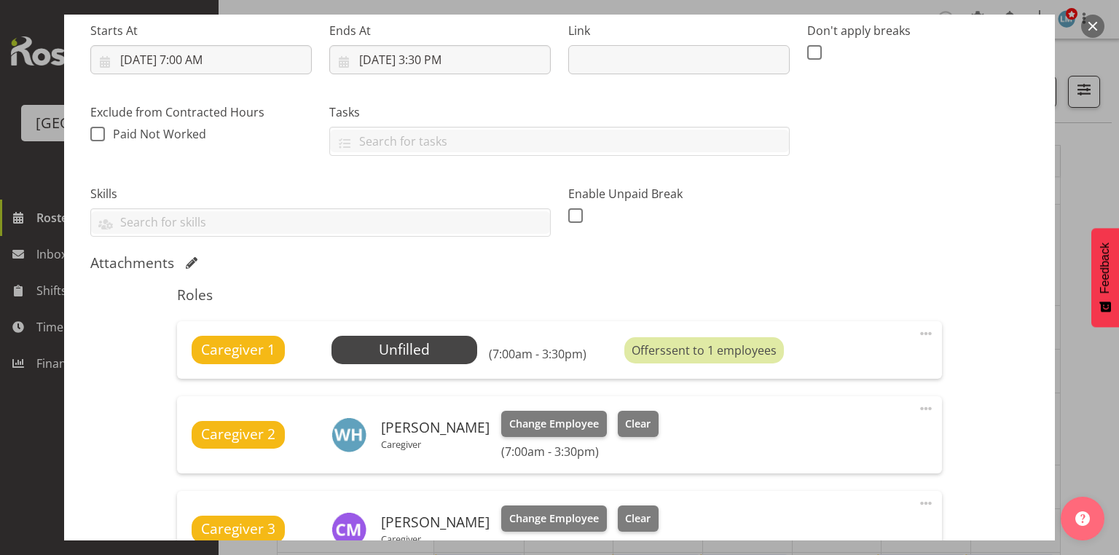
click at [1090, 24] on button "button" at bounding box center [1092, 26] width 23 height 23
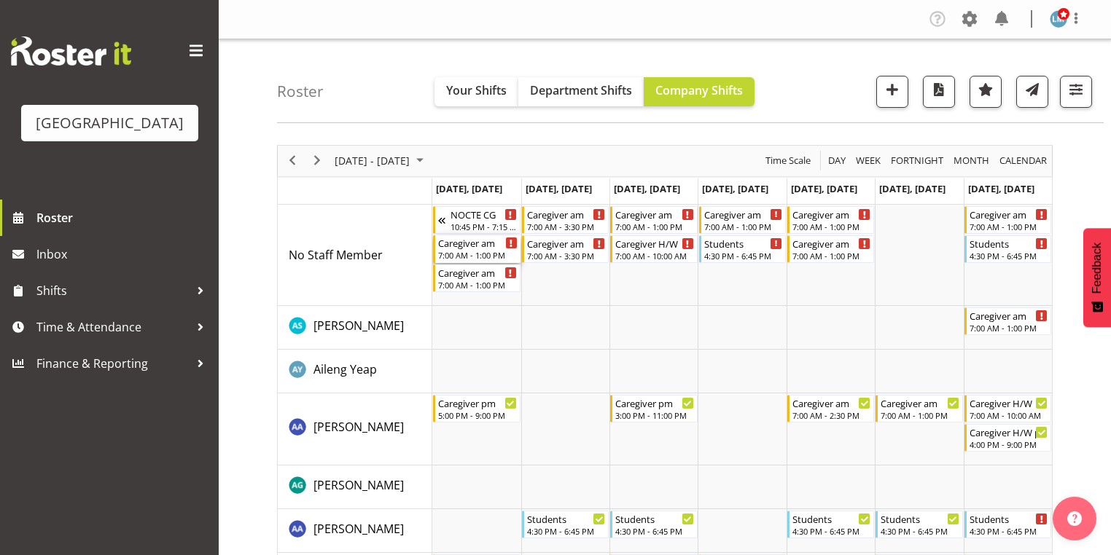
click at [475, 252] on div "7:00 AM - 1:00 PM" at bounding box center [477, 255] width 79 height 12
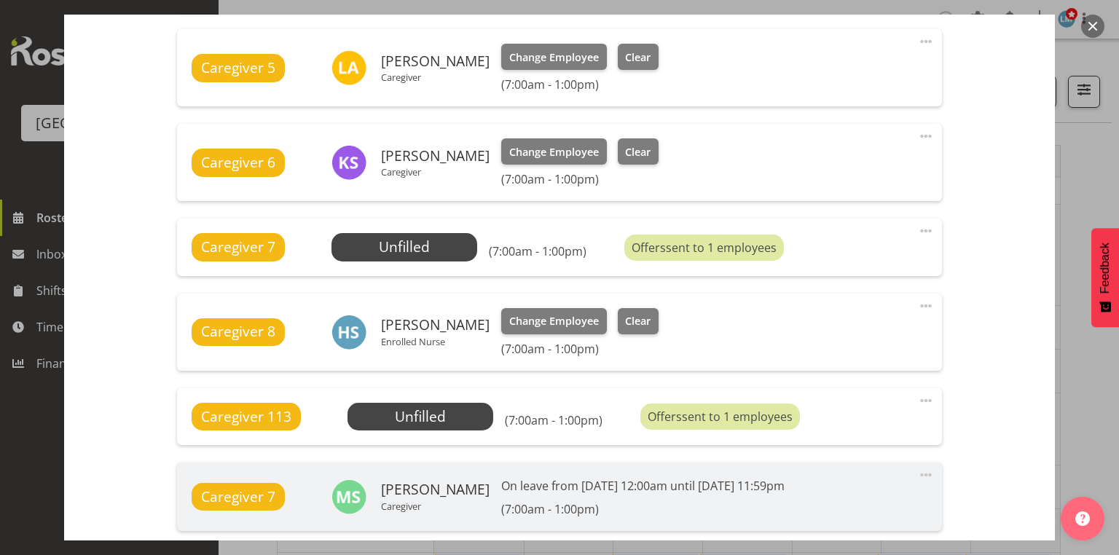
scroll to position [991, 0]
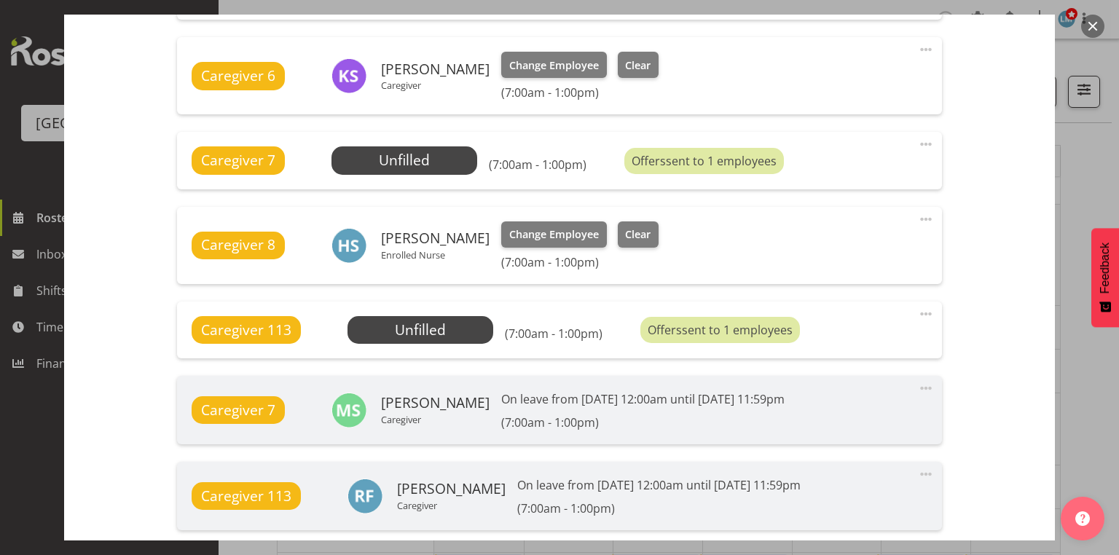
click at [1090, 22] on button "button" at bounding box center [1092, 26] width 23 height 23
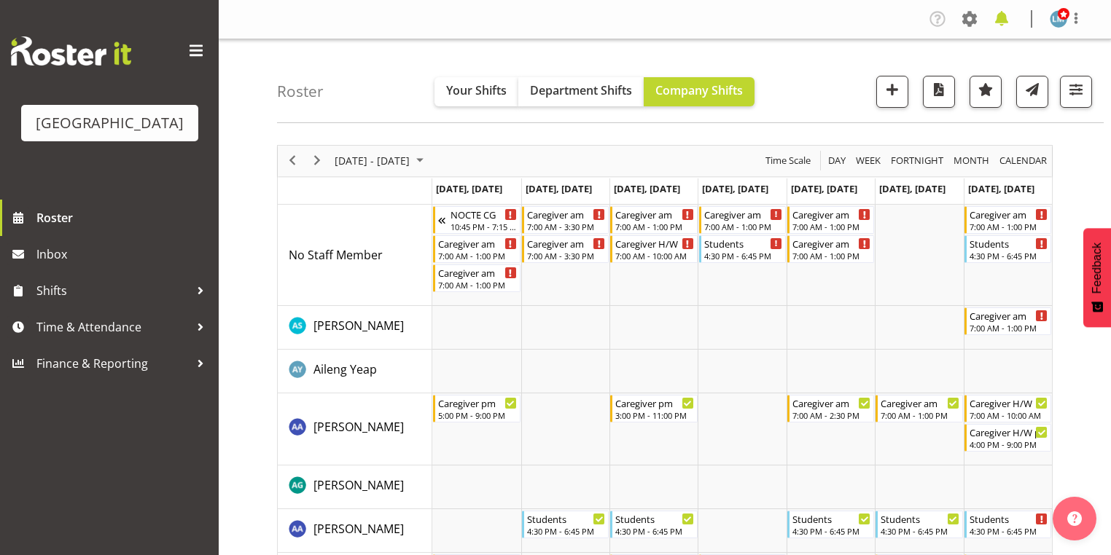
click at [1001, 20] on span at bounding box center [1001, 18] width 23 height 23
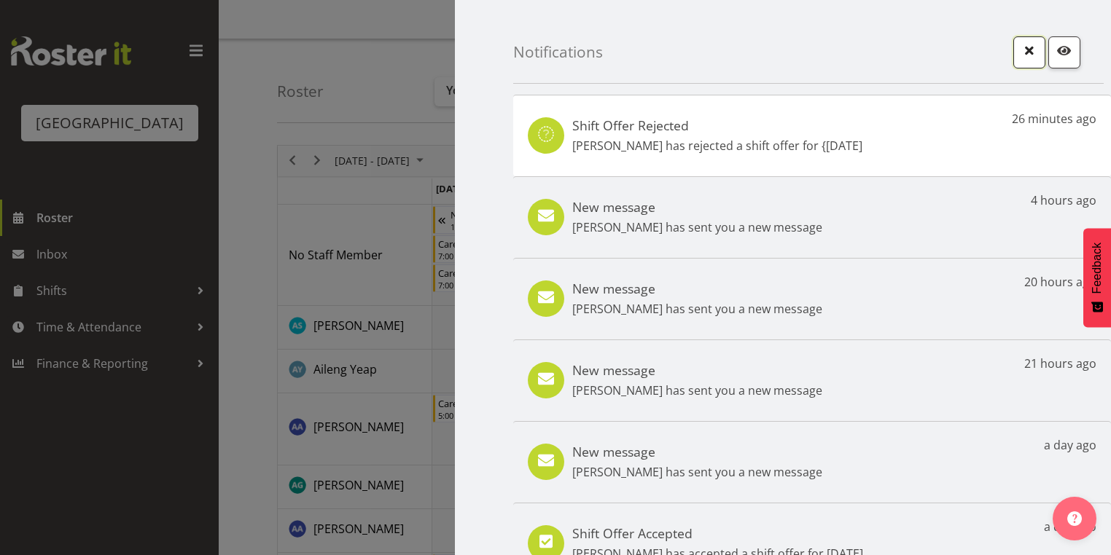
click at [1019, 47] on span "button" at bounding box center [1028, 50] width 19 height 19
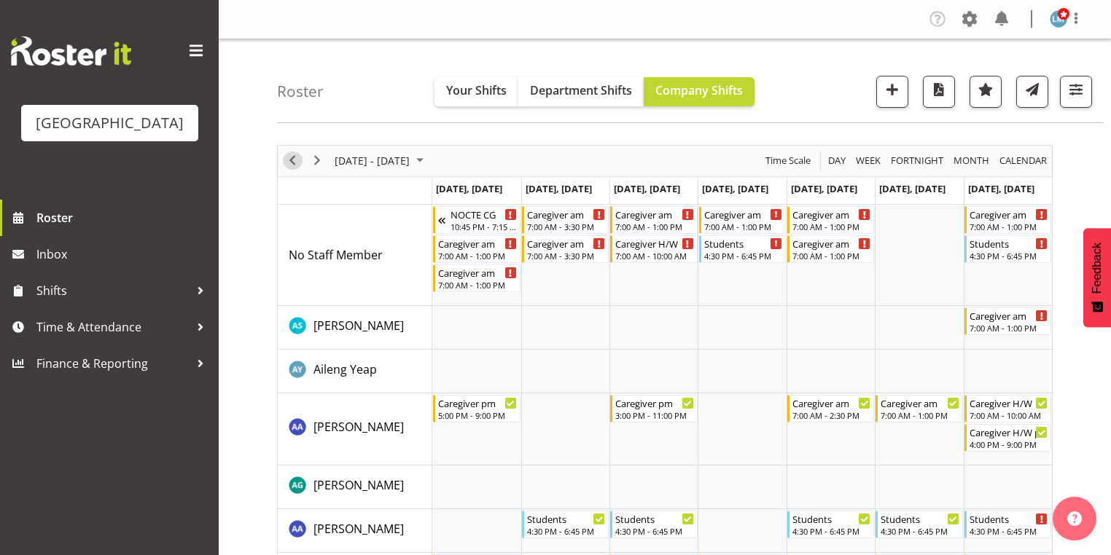
click at [296, 160] on span "Previous" at bounding box center [291, 161] width 17 height 18
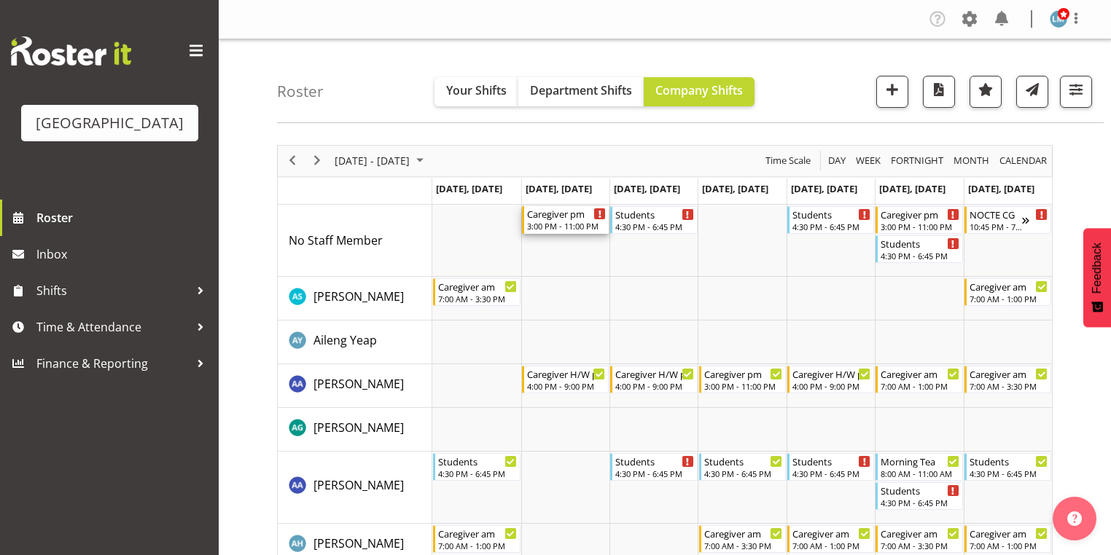
click at [552, 222] on div "3:00 PM - 11:00 PM" at bounding box center [566, 226] width 79 height 12
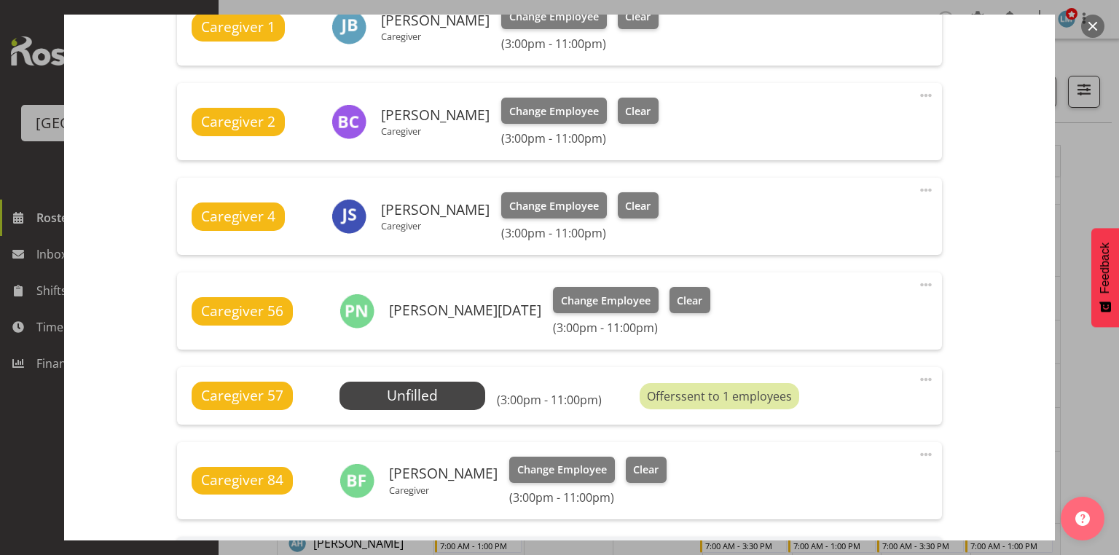
scroll to position [641, 0]
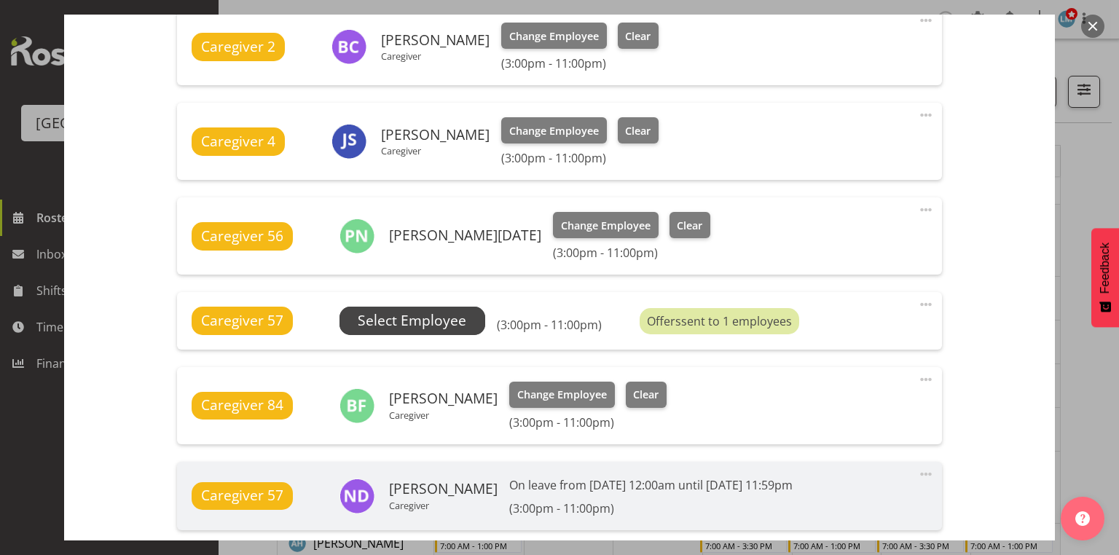
click at [423, 317] on span "Select Employee" at bounding box center [412, 320] width 109 height 21
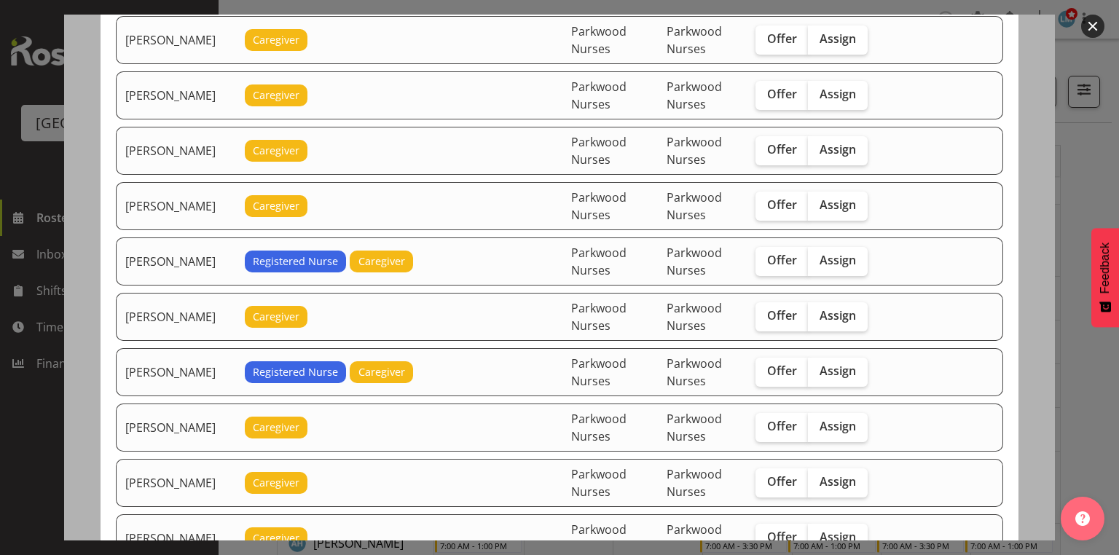
scroll to position [758, 0]
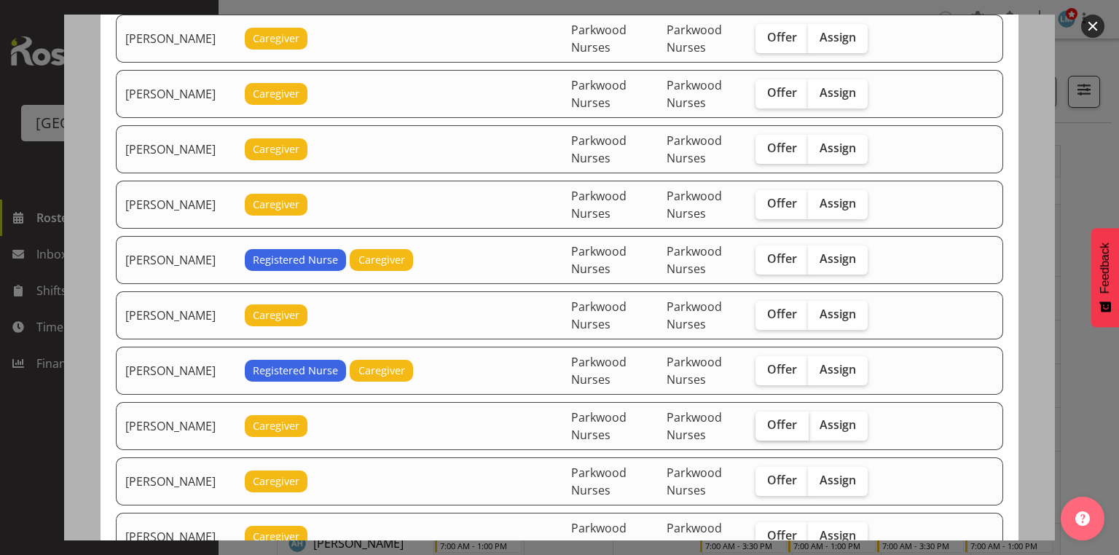
click at [780, 418] on span "Offer" at bounding box center [782, 425] width 30 height 15
click at [765, 420] on input "Offer" at bounding box center [760, 424] width 9 height 9
checkbox input "true"
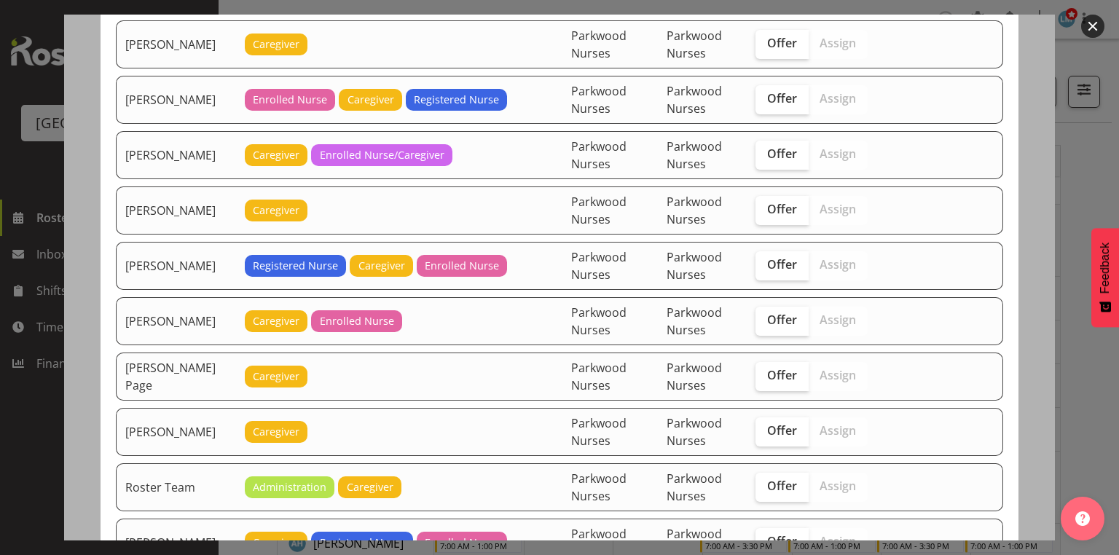
scroll to position [1807, 0]
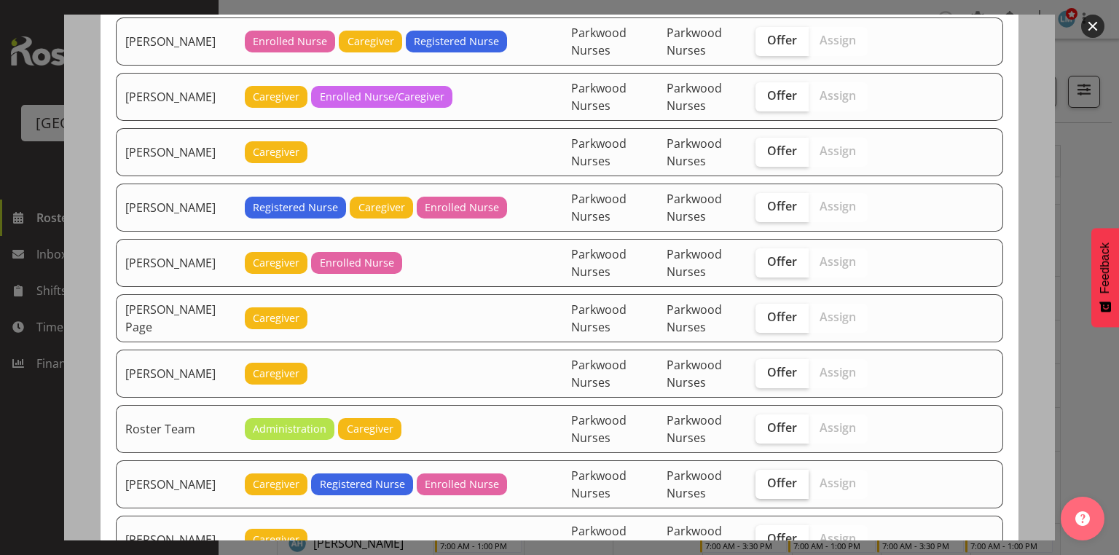
click at [783, 476] on span "Offer" at bounding box center [782, 483] width 30 height 15
click at [765, 479] on input "Offer" at bounding box center [760, 483] width 9 height 9
checkbox input "true"
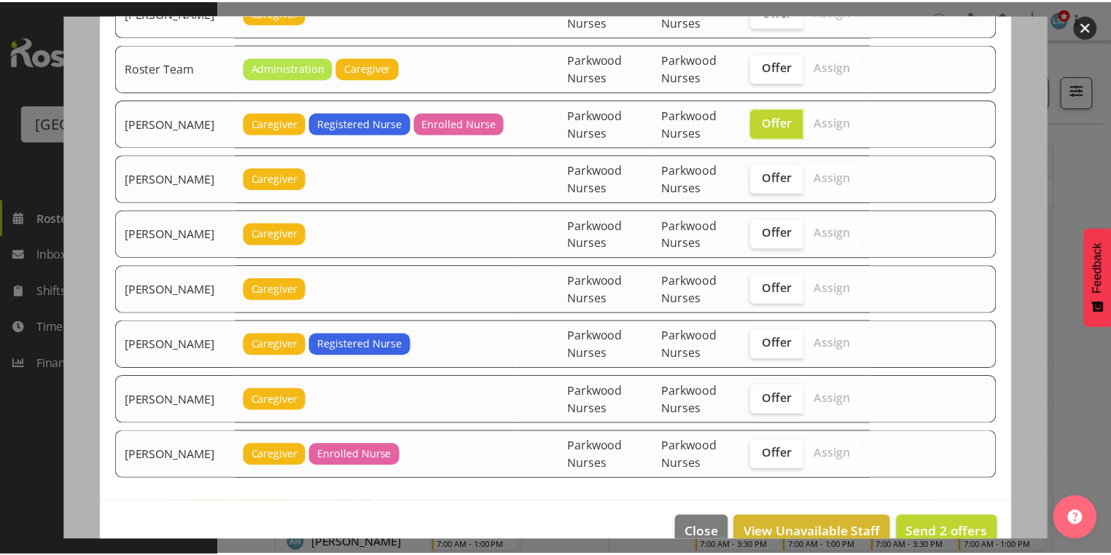
scroll to position [2171, 0]
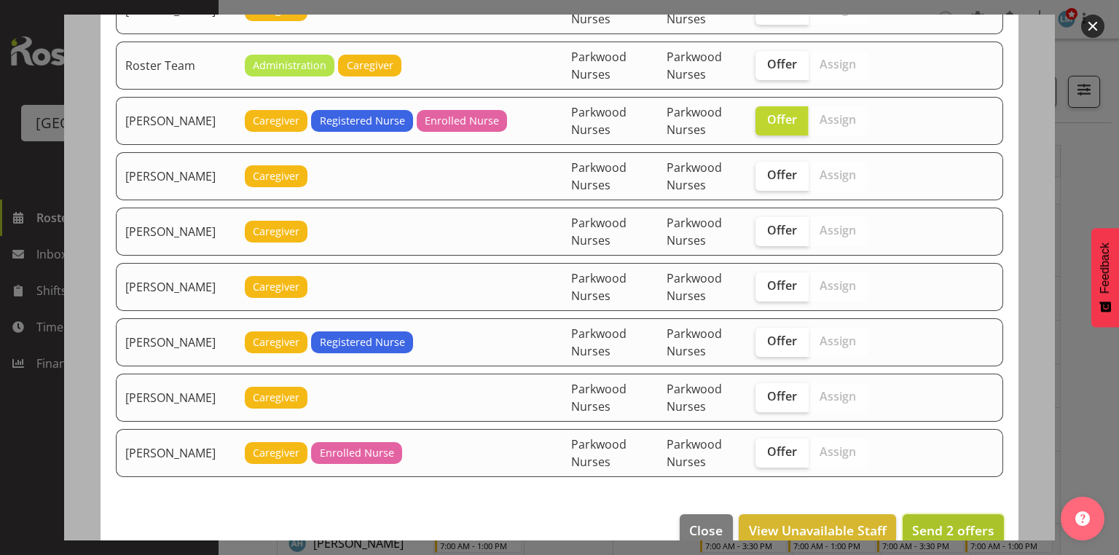
click at [939, 522] on span "Send 2 offers" at bounding box center [953, 530] width 82 height 17
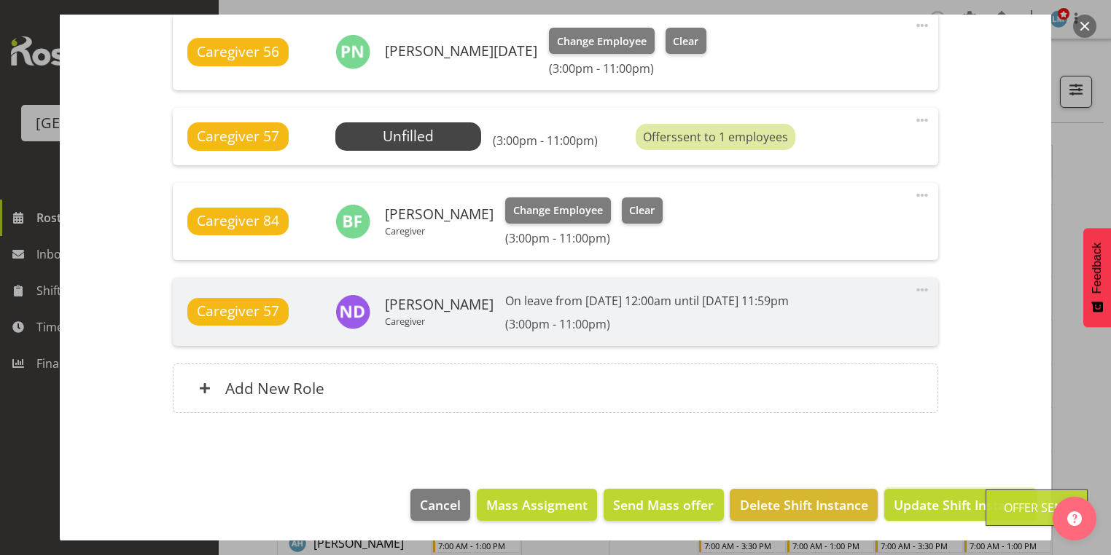
click at [939, 499] on span "Update Shift Instance" at bounding box center [959, 505] width 133 height 19
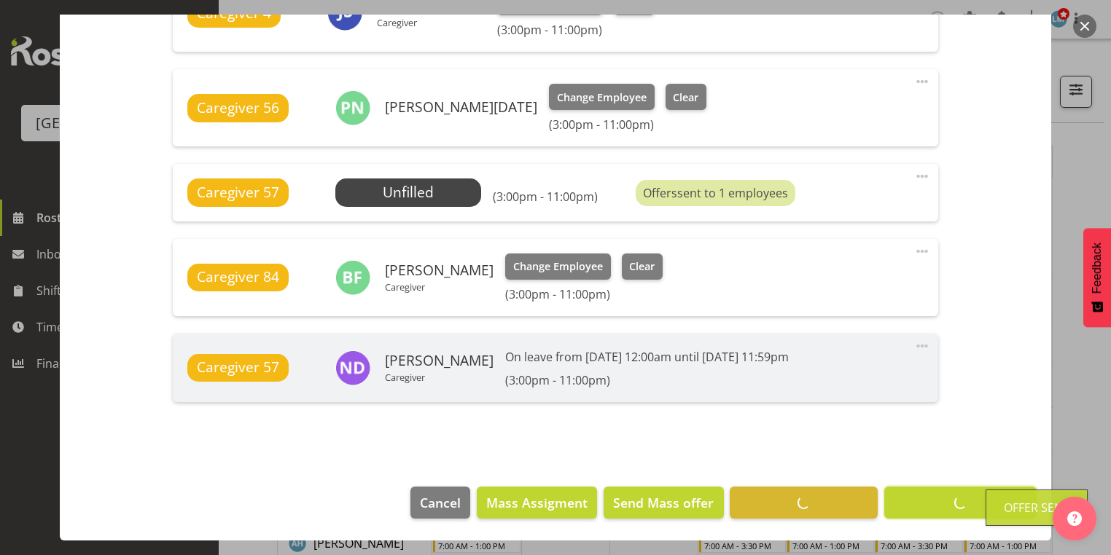
scroll to position [768, 0]
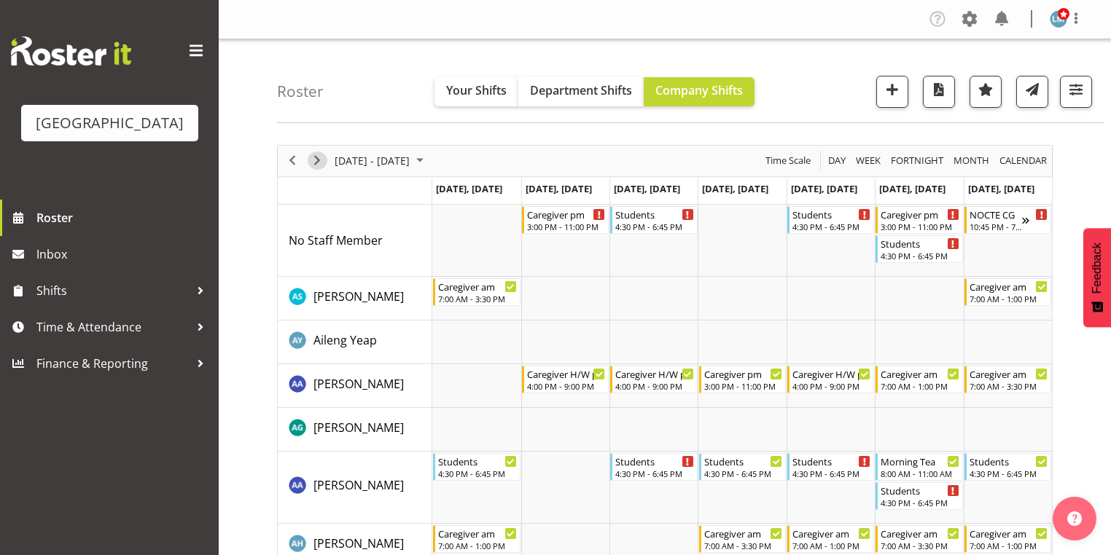
click at [317, 154] on span "Next" at bounding box center [316, 161] width 17 height 18
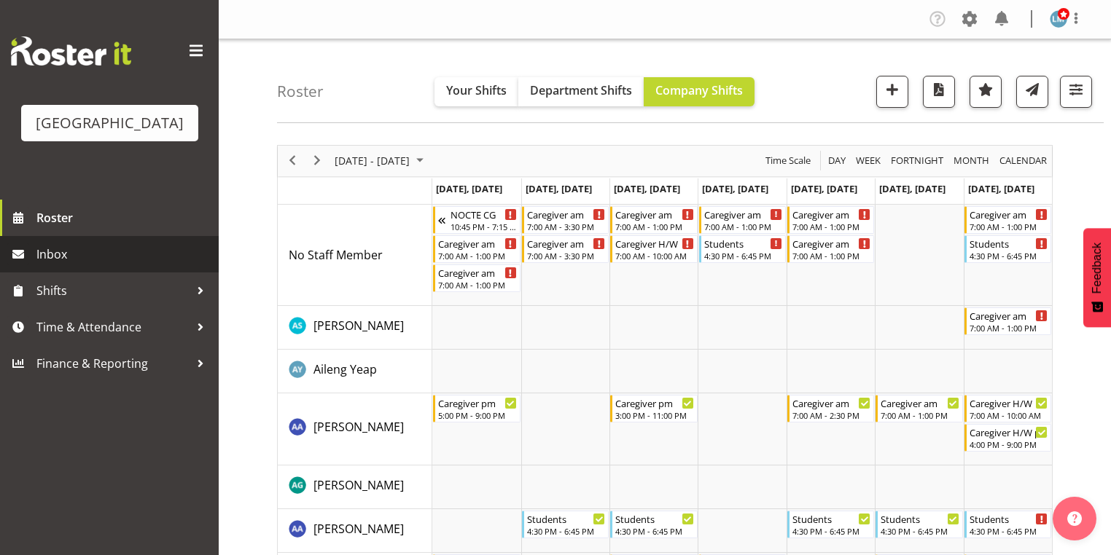
click at [55, 265] on span "Inbox" at bounding box center [123, 254] width 175 height 22
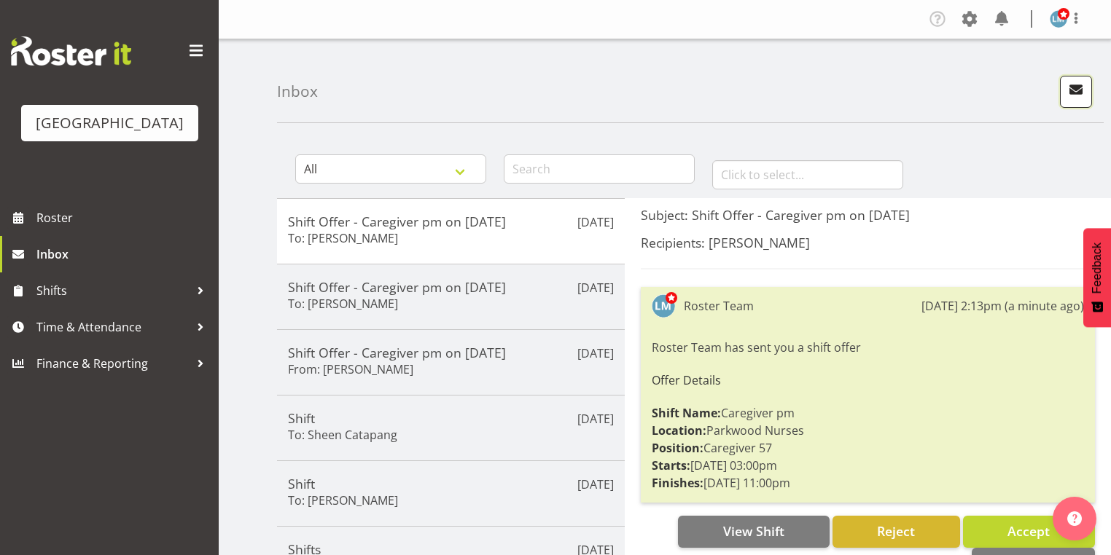
click at [1078, 85] on span "button" at bounding box center [1075, 89] width 19 height 19
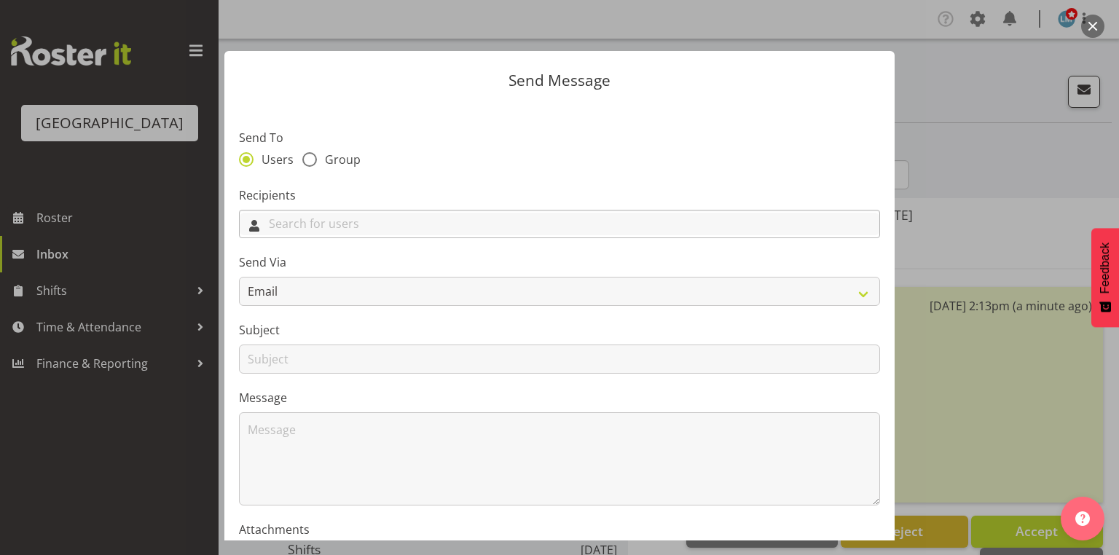
click at [625, 222] on input "text" at bounding box center [560, 224] width 640 height 23
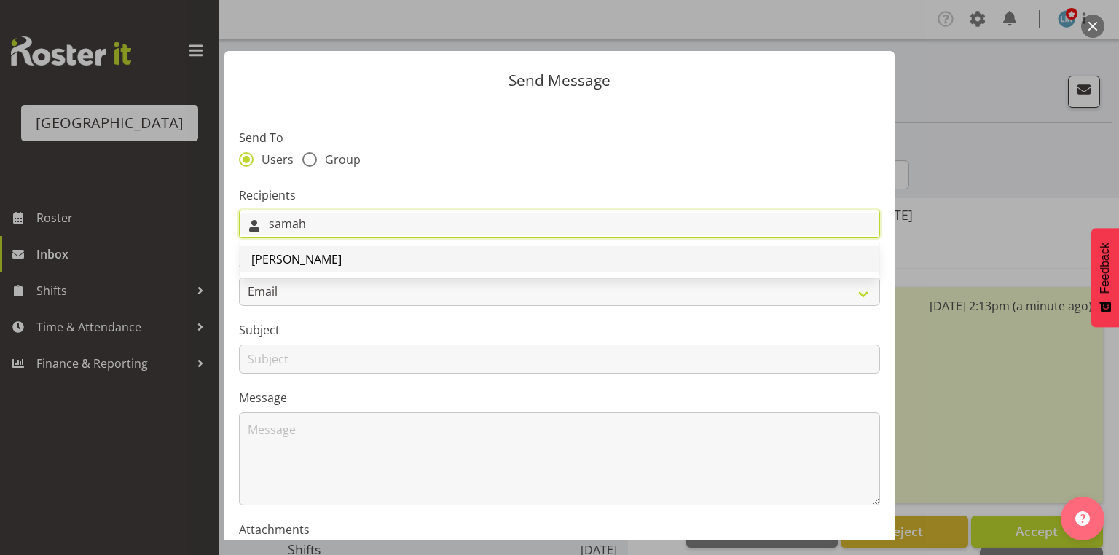
type input "samah"
click at [310, 259] on span "[PERSON_NAME]" at bounding box center [296, 259] width 90 height 16
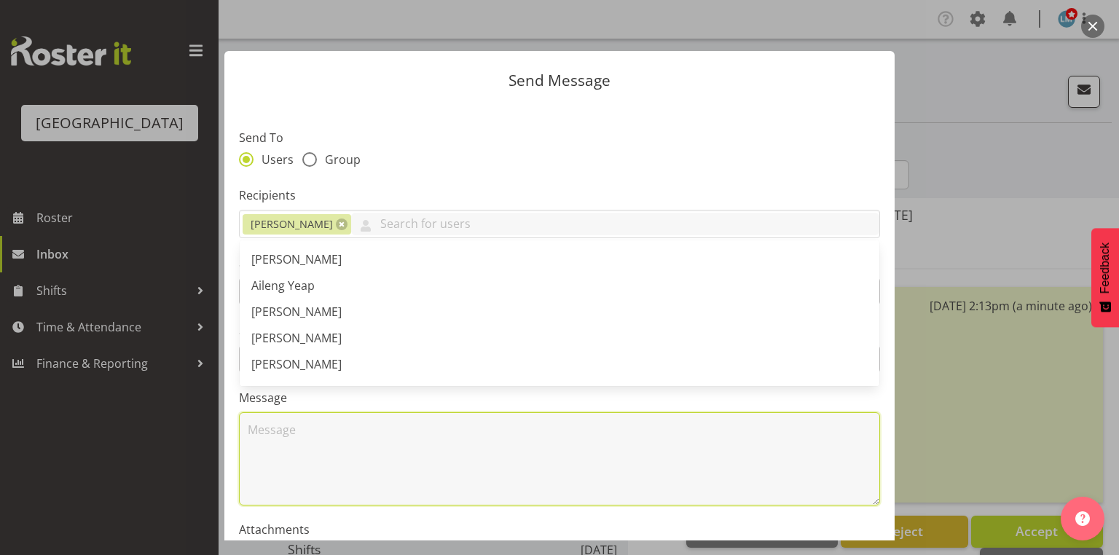
click at [321, 492] on textarea at bounding box center [559, 458] width 641 height 93
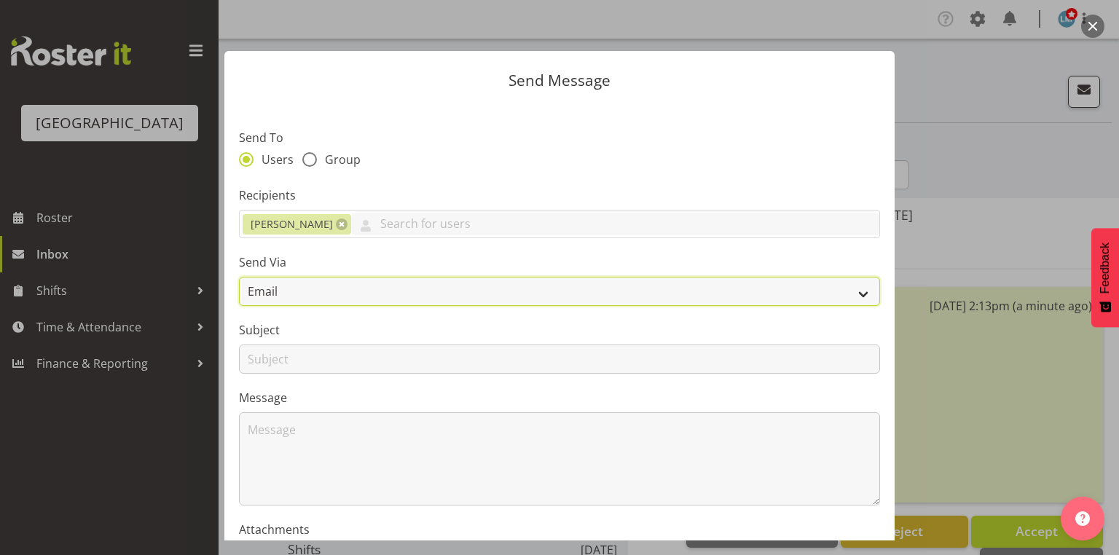
click at [857, 292] on select "Email SMS" at bounding box center [559, 291] width 641 height 29
select select "sms"
click at [239, 277] on select "Email SMS" at bounding box center [559, 291] width 641 height 29
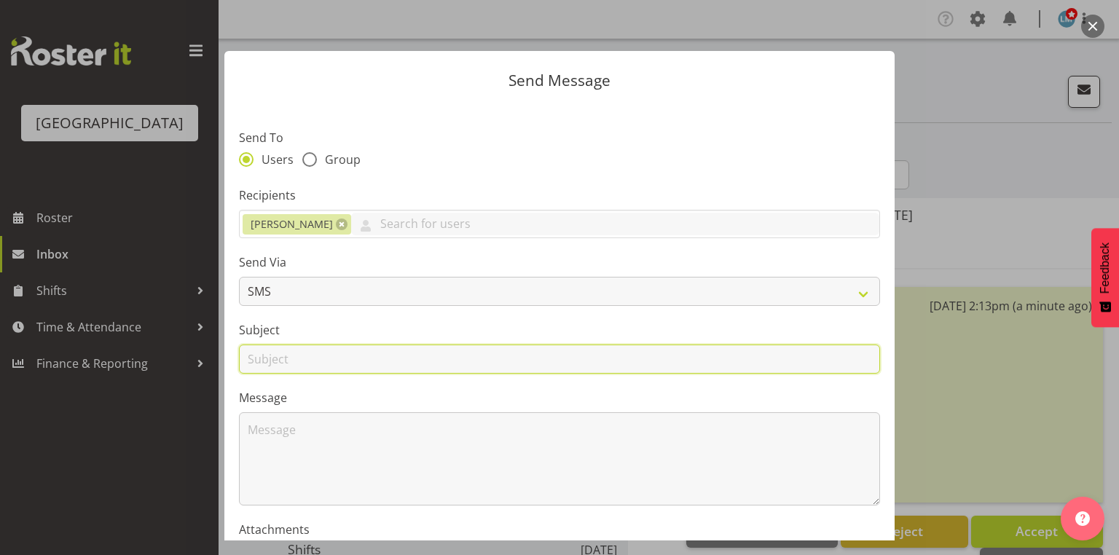
click at [262, 355] on input "text" at bounding box center [559, 359] width 641 height 29
type input "Shifts"
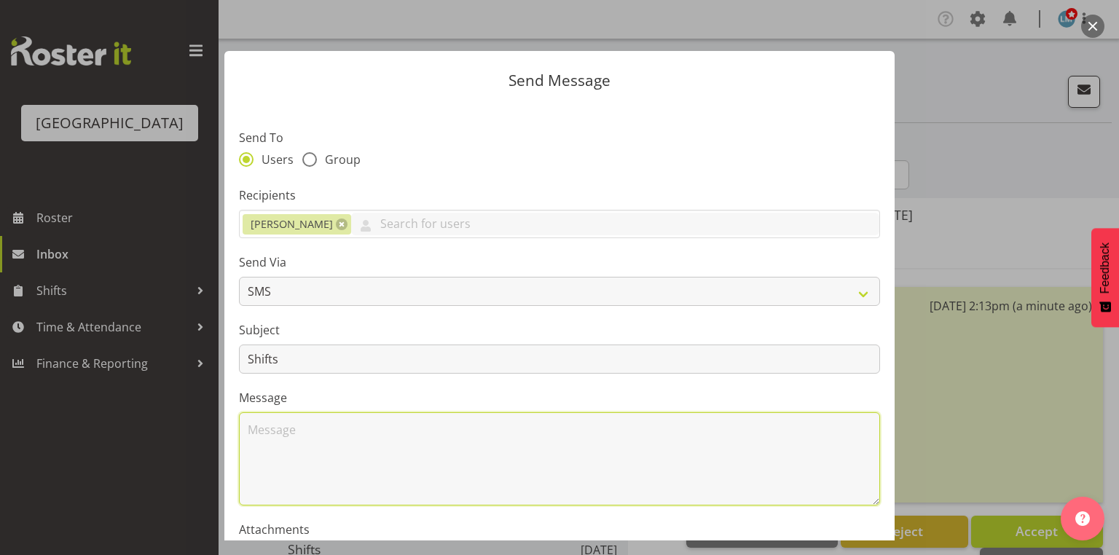
click at [334, 439] on textarea at bounding box center [559, 458] width 641 height 93
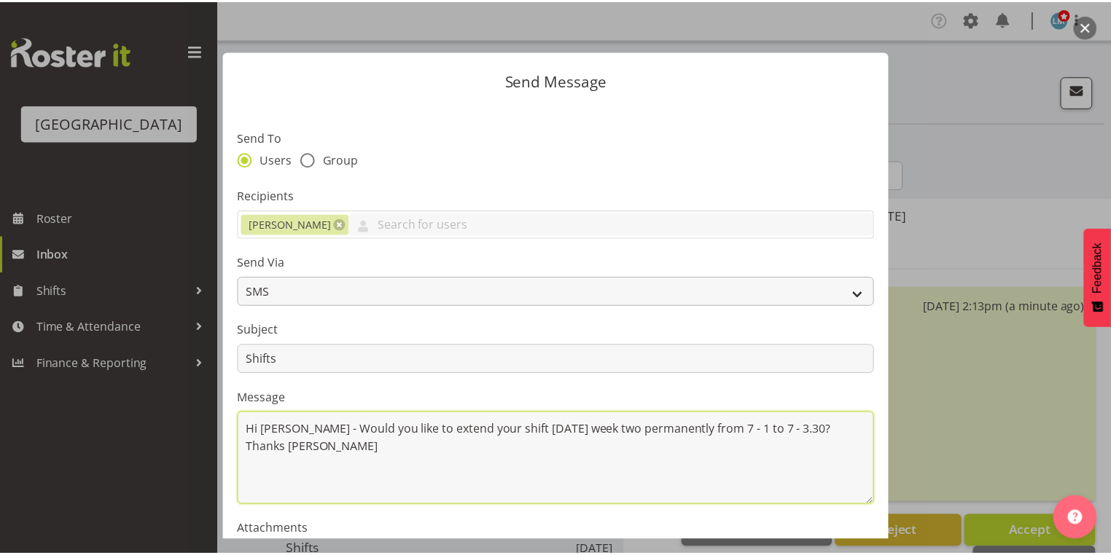
scroll to position [175, 0]
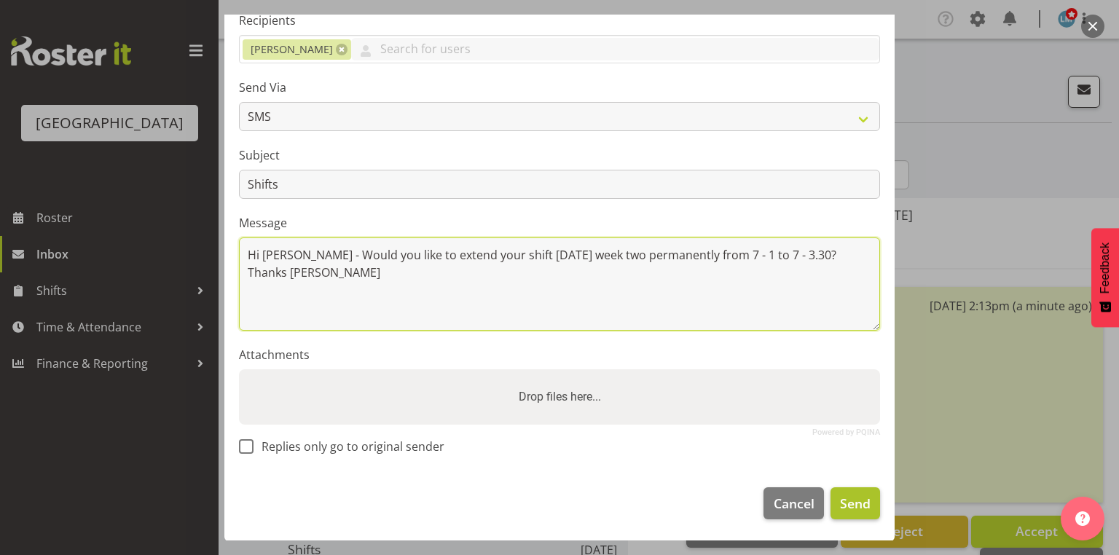
type textarea "Hi [PERSON_NAME] - Would you like to extend your shift [DATE] week two permanen…"
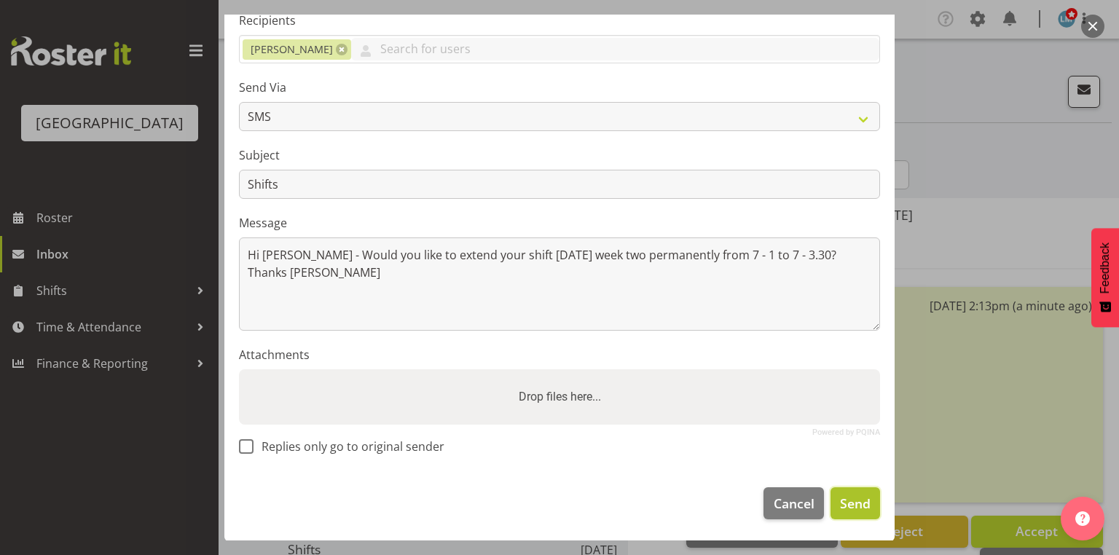
click at [843, 504] on span "Send" at bounding box center [855, 503] width 31 height 19
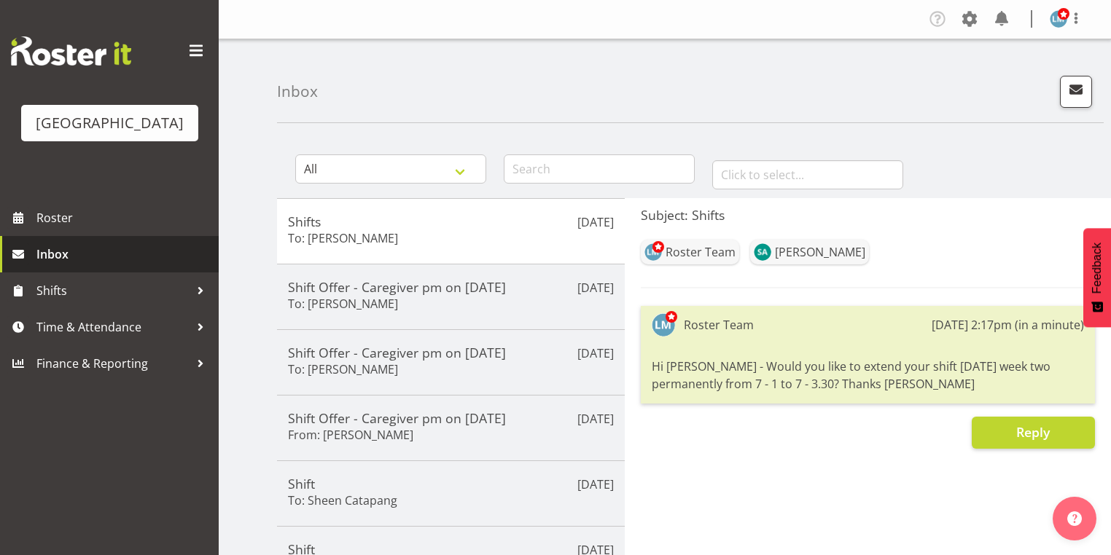
click at [70, 265] on span "Inbox" at bounding box center [123, 254] width 175 height 22
